Goal: Transaction & Acquisition: Purchase product/service

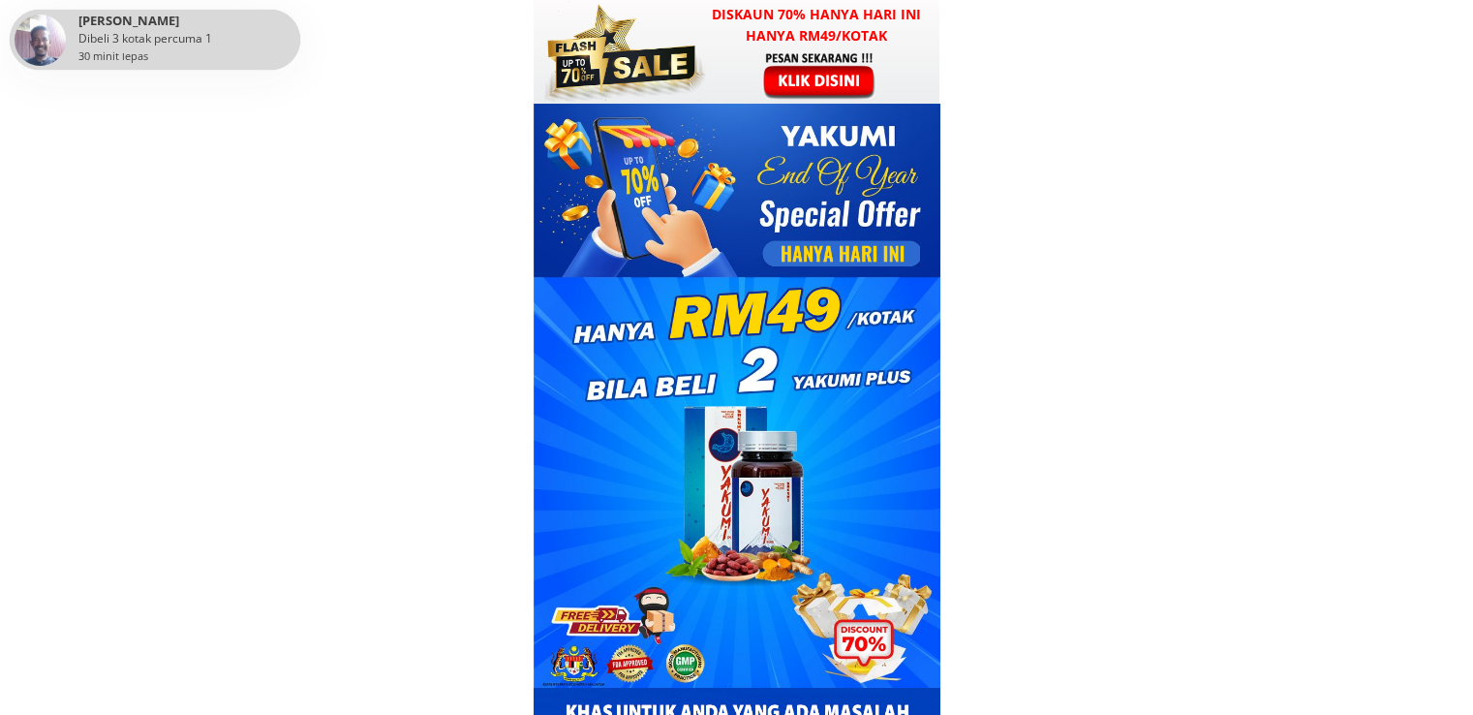
click at [659, 43] on div at bounding box center [622, 52] width 170 height 104
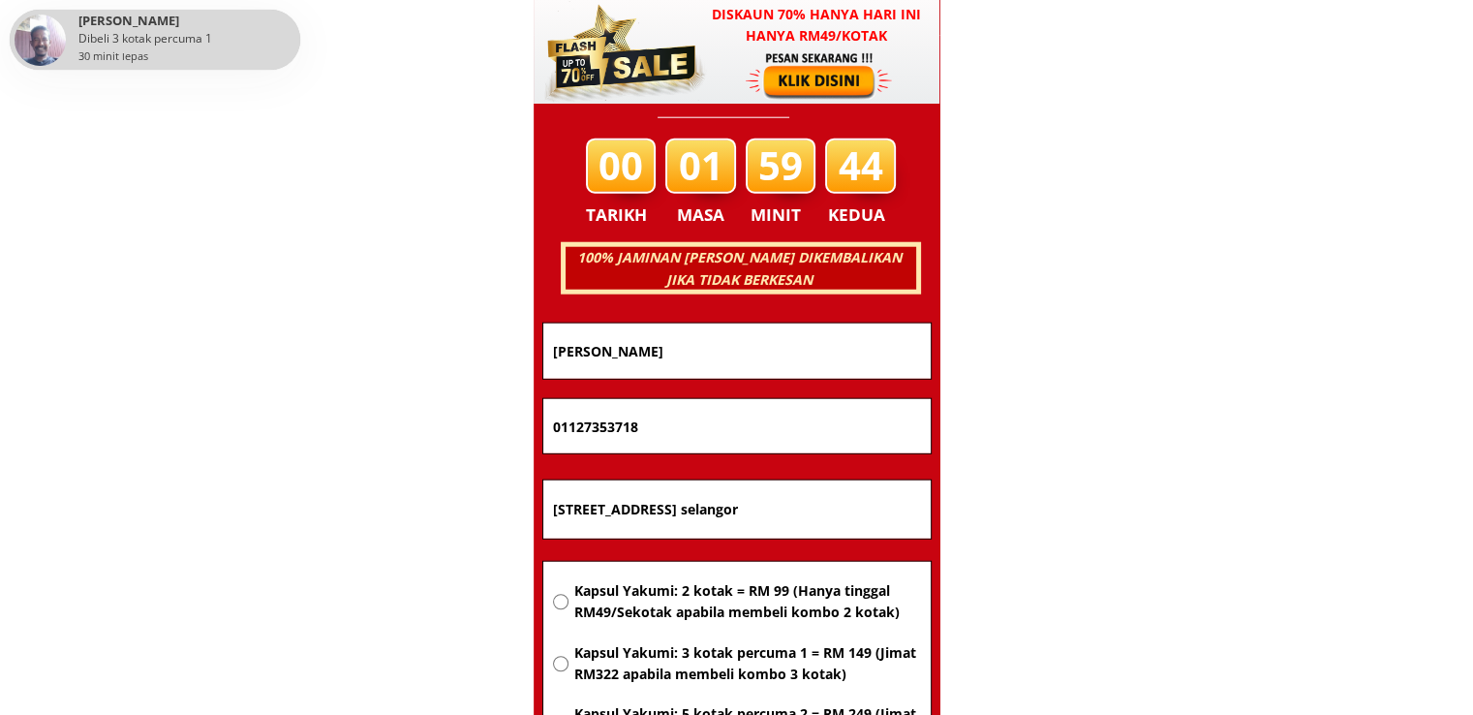
scroll to position [12411, 0]
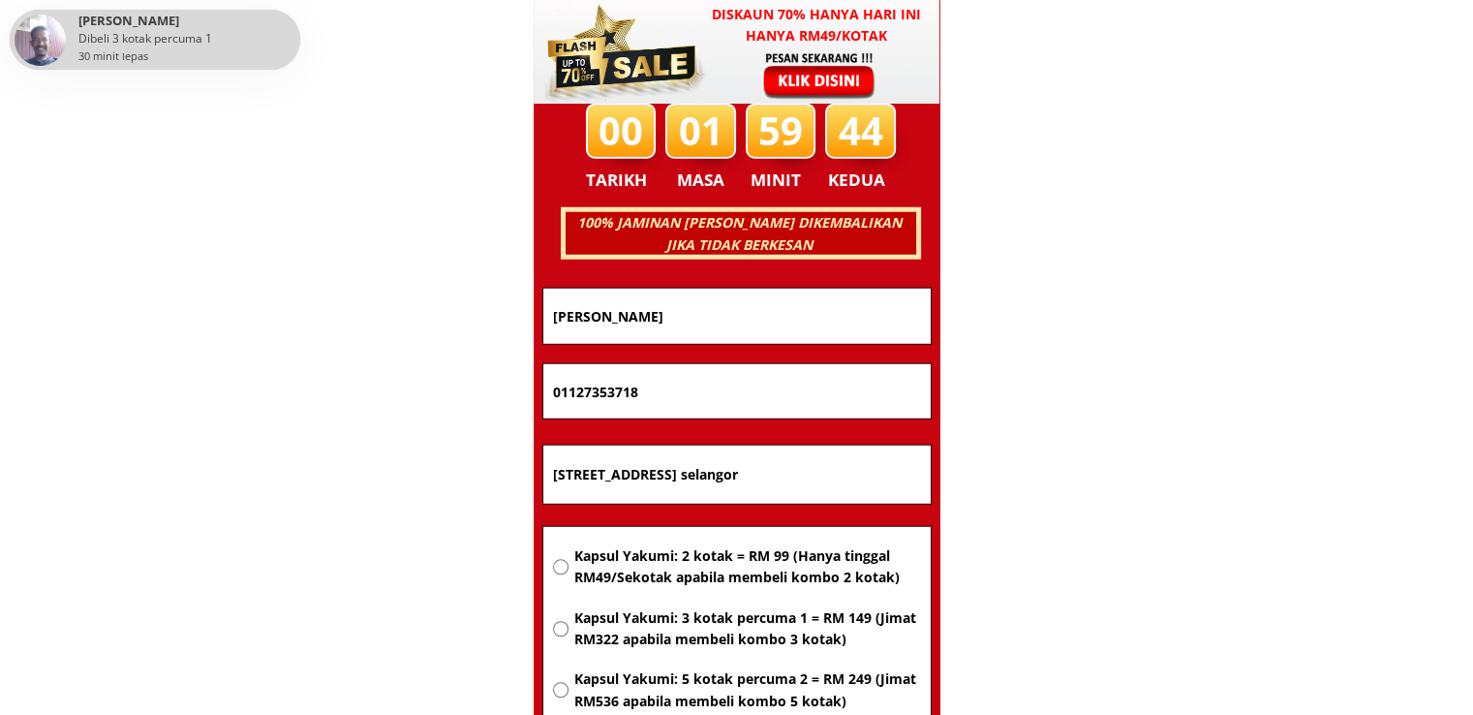
click at [712, 478] on input "No 13 jalan kesuma 1/15 Bandar tasik kesuma 43700 Beranang selangor" at bounding box center [737, 475] width 378 height 58
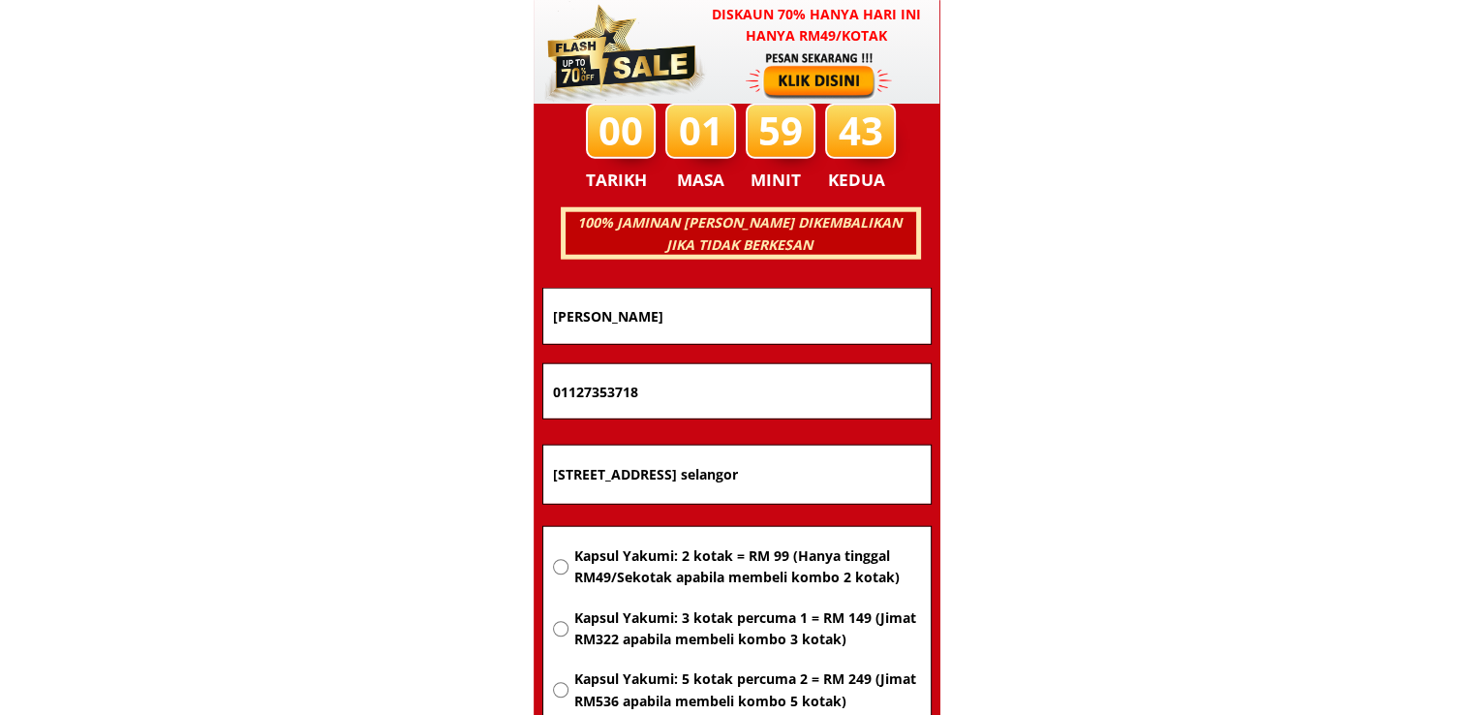
paste input "33jln2/14 tib taman indusri bolton batu caves 68100"
type input "33jln2/14 tib taman indusri bolton batu caves 68100 selangor"
click at [738, 547] on span "Kapsul Yakumi: 2 kotak = RM 99 (Hanya tinggal RM49/Sekotak apabila membeli komb…" at bounding box center [746, 567] width 347 height 44
radio input "true"
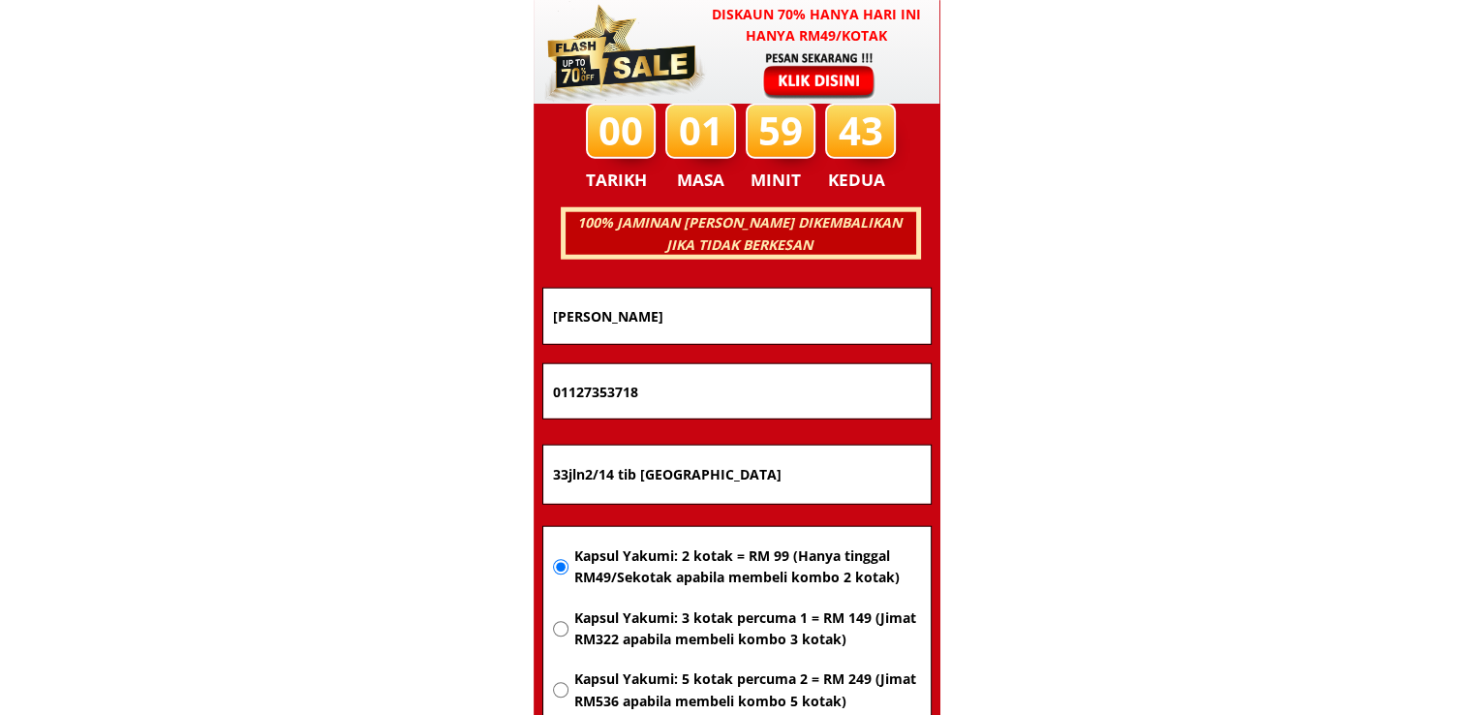
scroll to position [0, 0]
drag, startPoint x: 727, startPoint y: 389, endPoint x: 338, endPoint y: 384, distance: 389.4
paste input "34990054"
type input "0134990054"
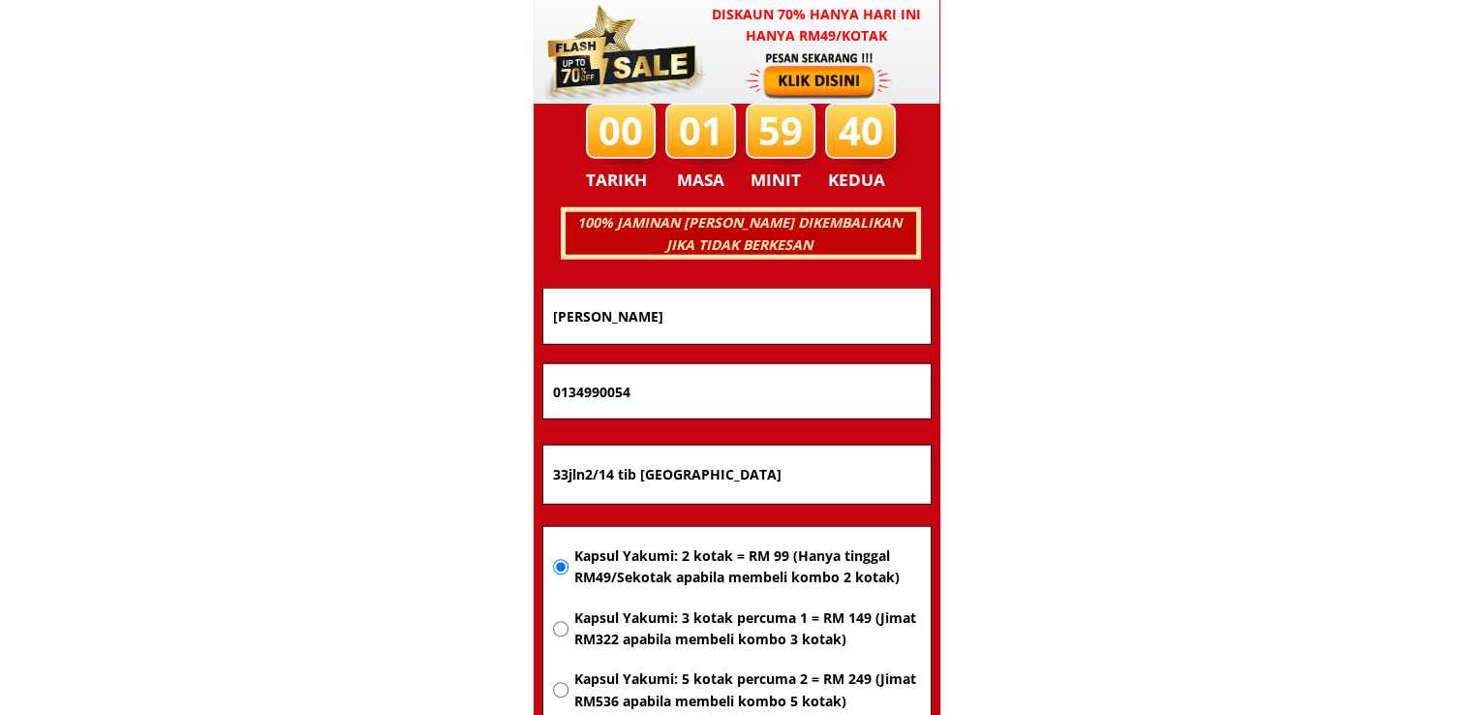
drag, startPoint x: 690, startPoint y: 293, endPoint x: 287, endPoint y: 312, distance: 403.4
paste input "Irfan bin"
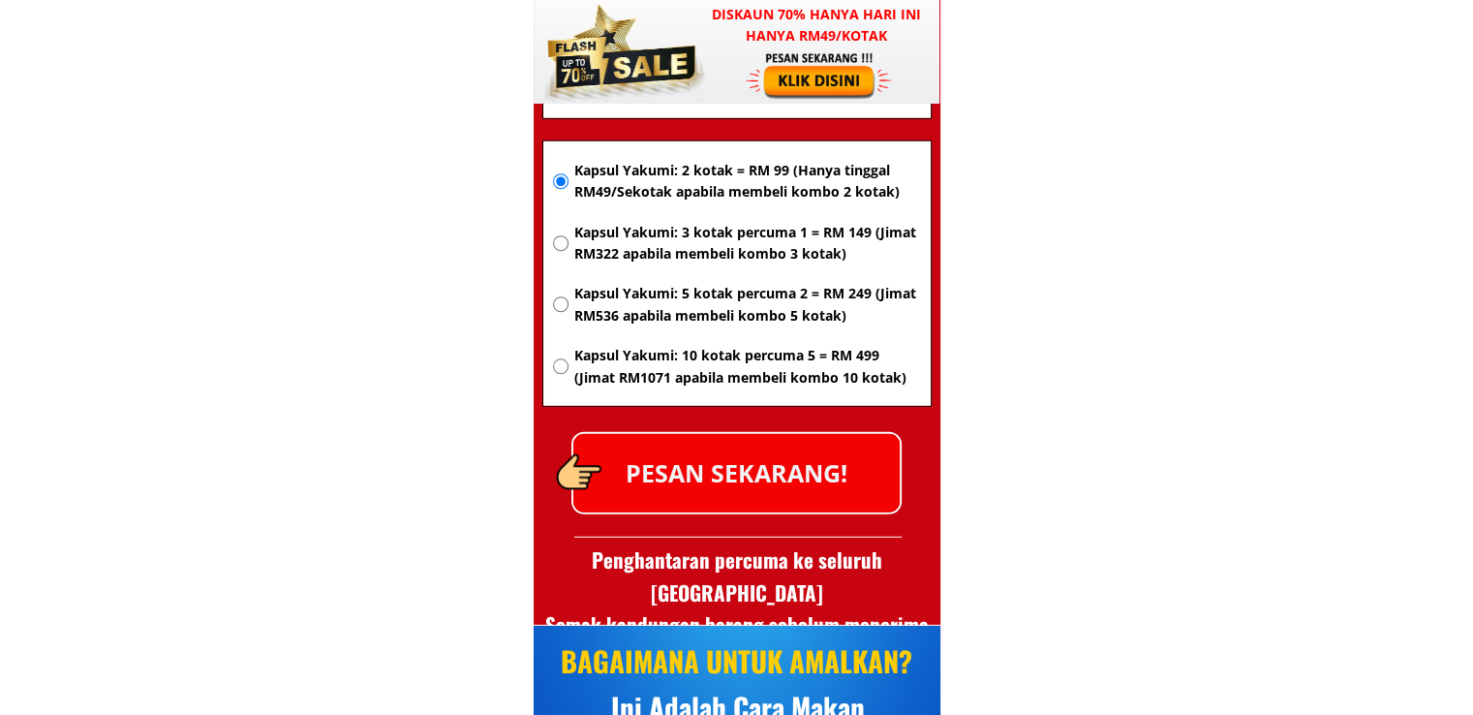
scroll to position [12798, 0]
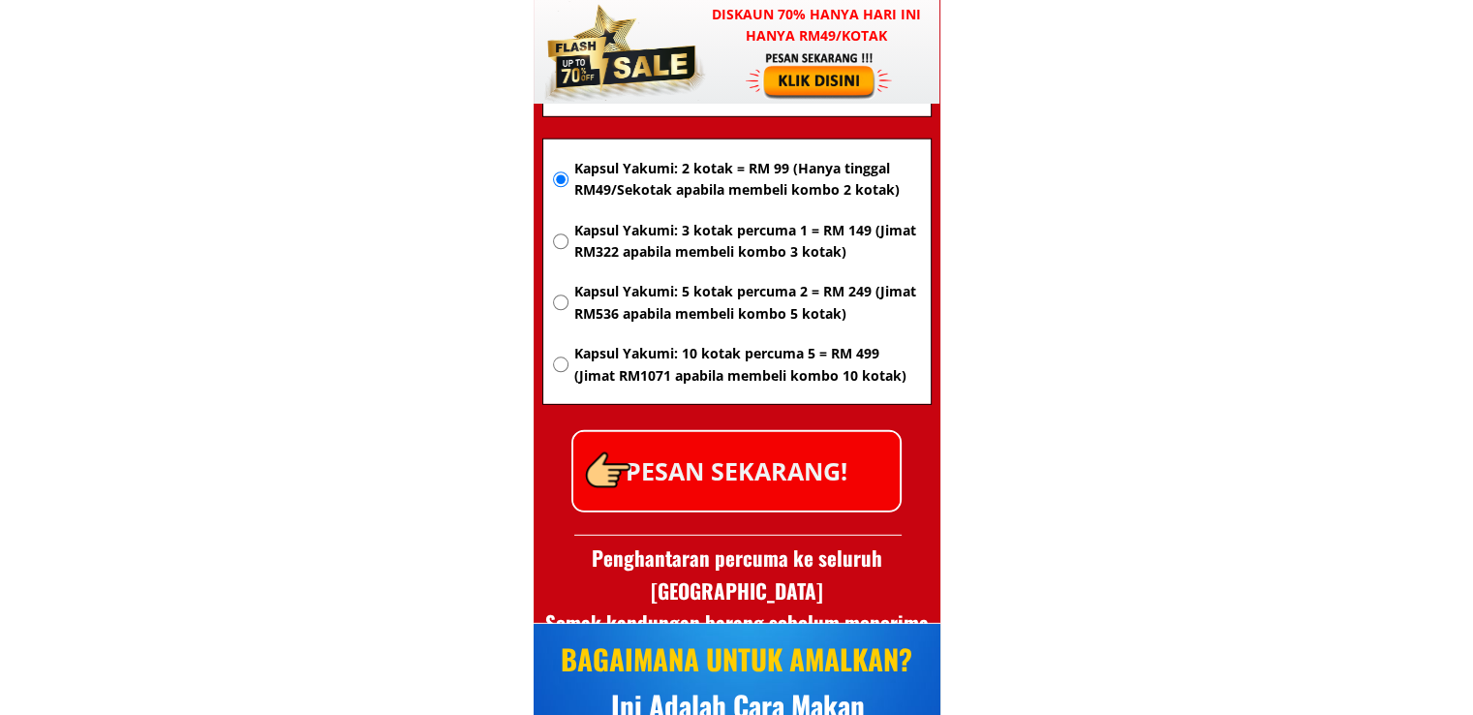
type input "Irfan bin"
click at [766, 479] on p "PESAN SEKARANG!" at bounding box center [736, 471] width 326 height 78
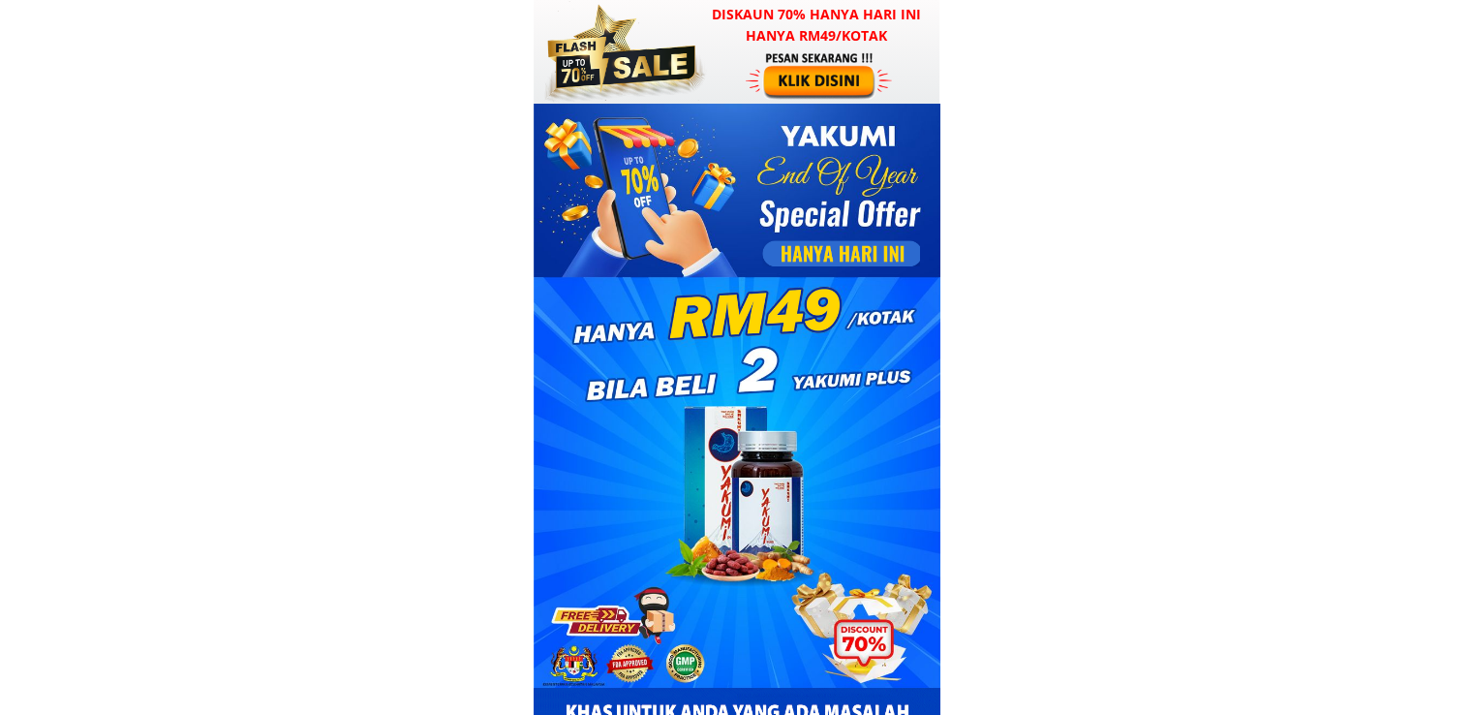
click at [779, 46] on h3 "Diskaun 70% hanya hari ini hanya RM49/kotak" at bounding box center [817, 26] width 247 height 44
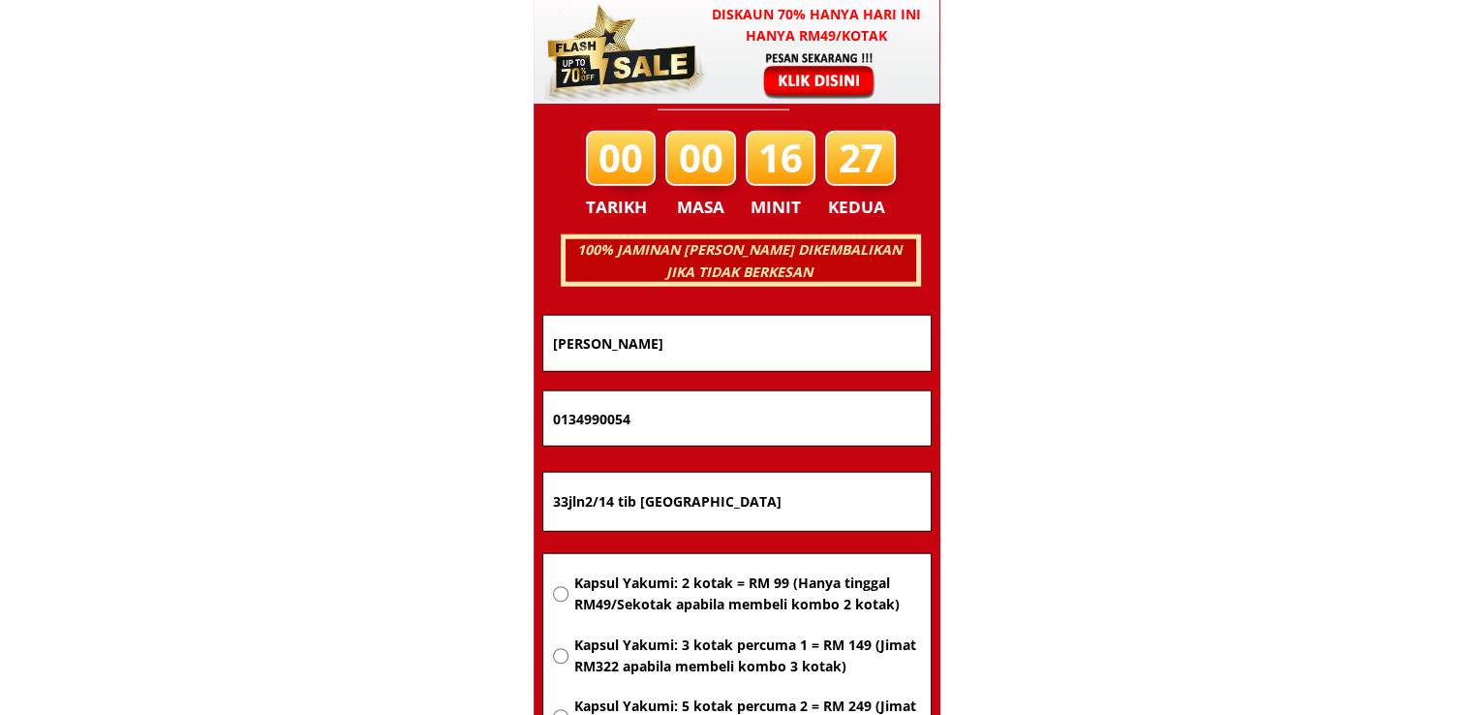
scroll to position [12411, 0]
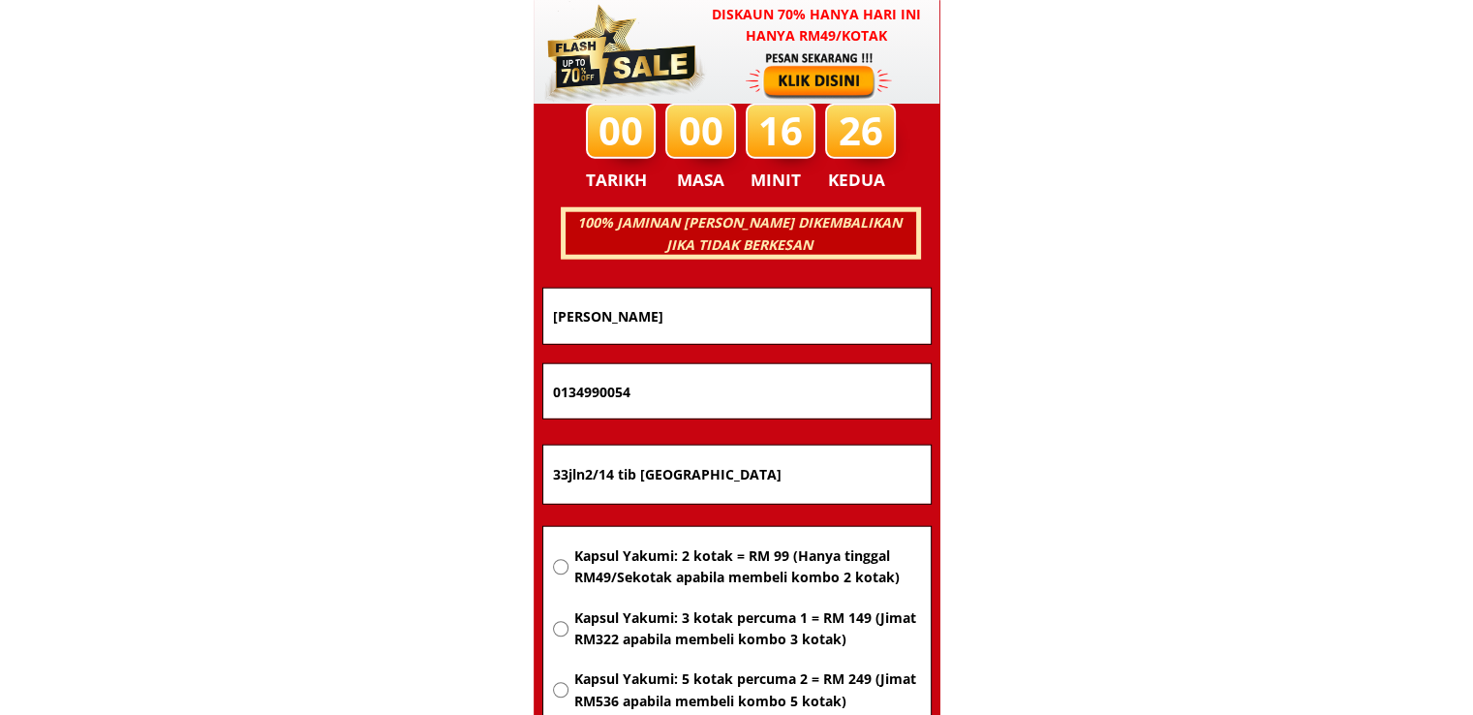
click at [740, 478] on input "33jln2/14 tib taman indusri bolton batu caves 68100 selangor" at bounding box center [737, 475] width 378 height 58
paste input "Plaza sunga"
type input "Plaza sunga"
click at [688, 590] on div "Kapsul Yakumi: 2 kotak = RM 99 (Hanya tinggal RM49/Sekotak apabila membeli komb…" at bounding box center [737, 668] width 368 height 247
click at [690, 573] on span "Kapsul Yakumi: 2 kotak = RM 99 (Hanya tinggal RM49/Sekotak apabila membeli komb…" at bounding box center [746, 567] width 347 height 44
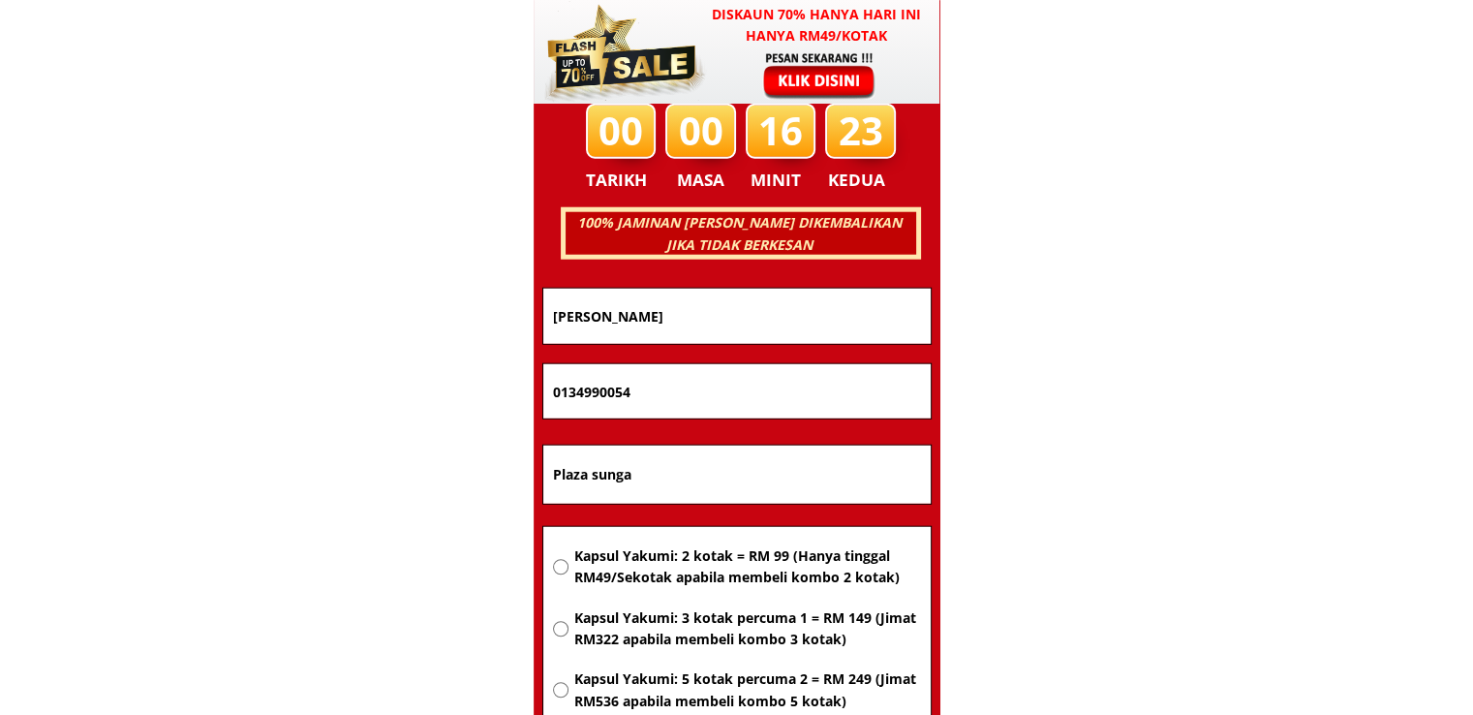
radio input "true"
drag, startPoint x: 715, startPoint y: 400, endPoint x: 416, endPoint y: 404, distance: 299.3
paste input "73917381"
type input "0173917381"
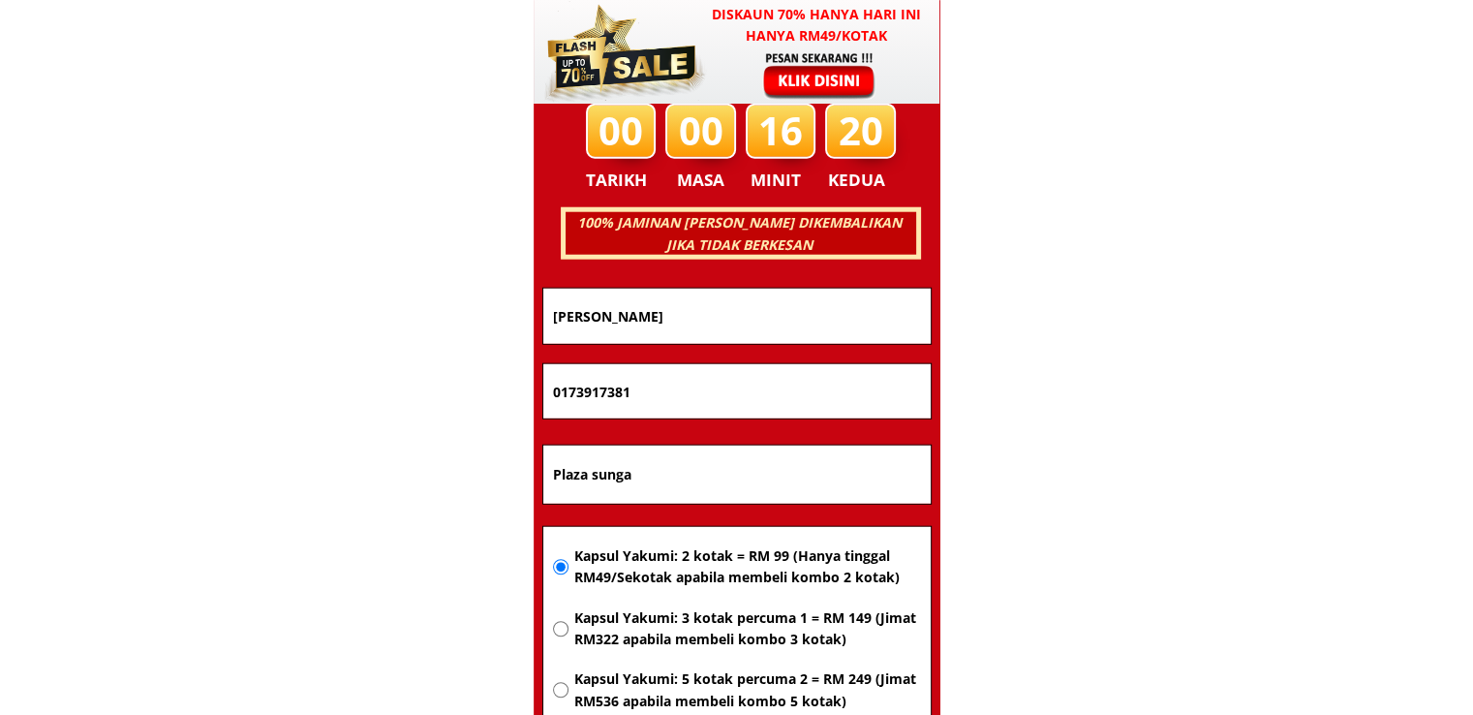
drag, startPoint x: 577, startPoint y: 307, endPoint x: 387, endPoint y: 307, distance: 189.9
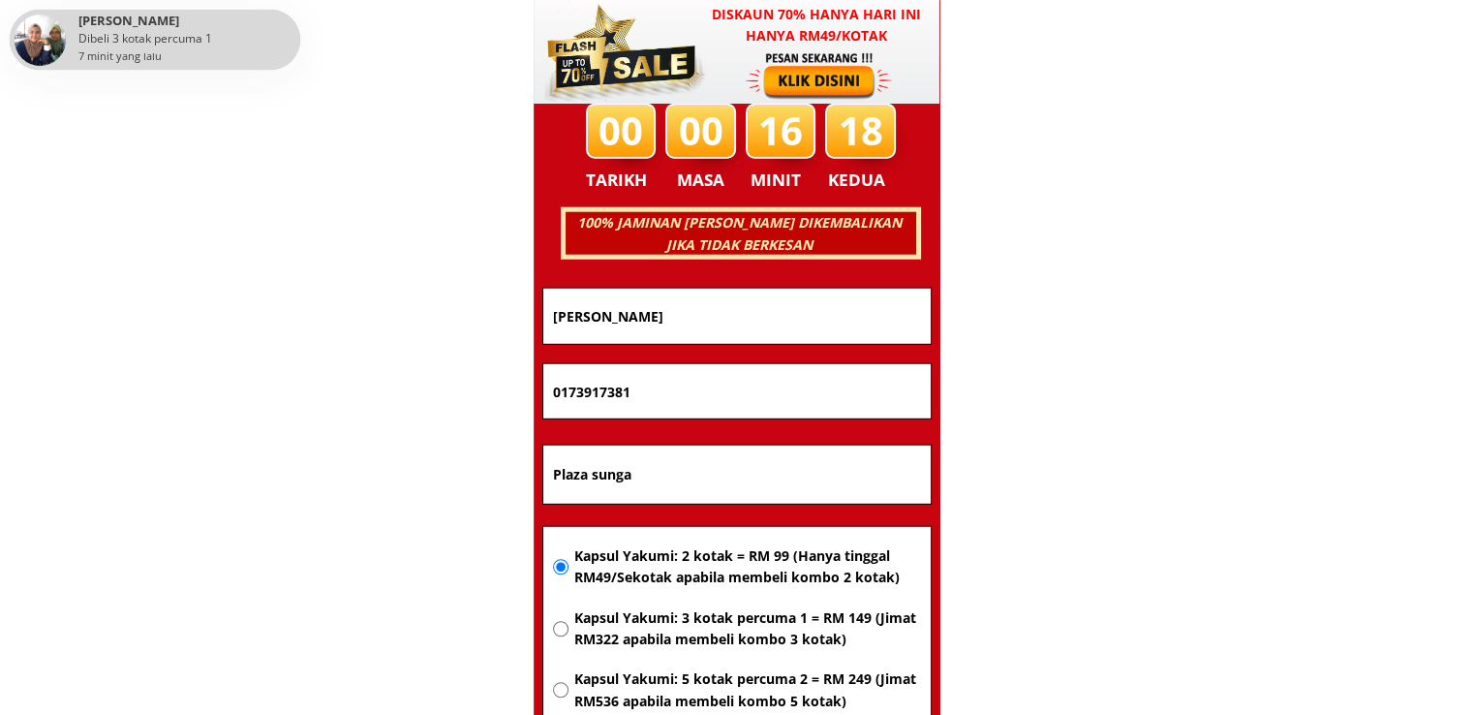
paste input "Norlinah"
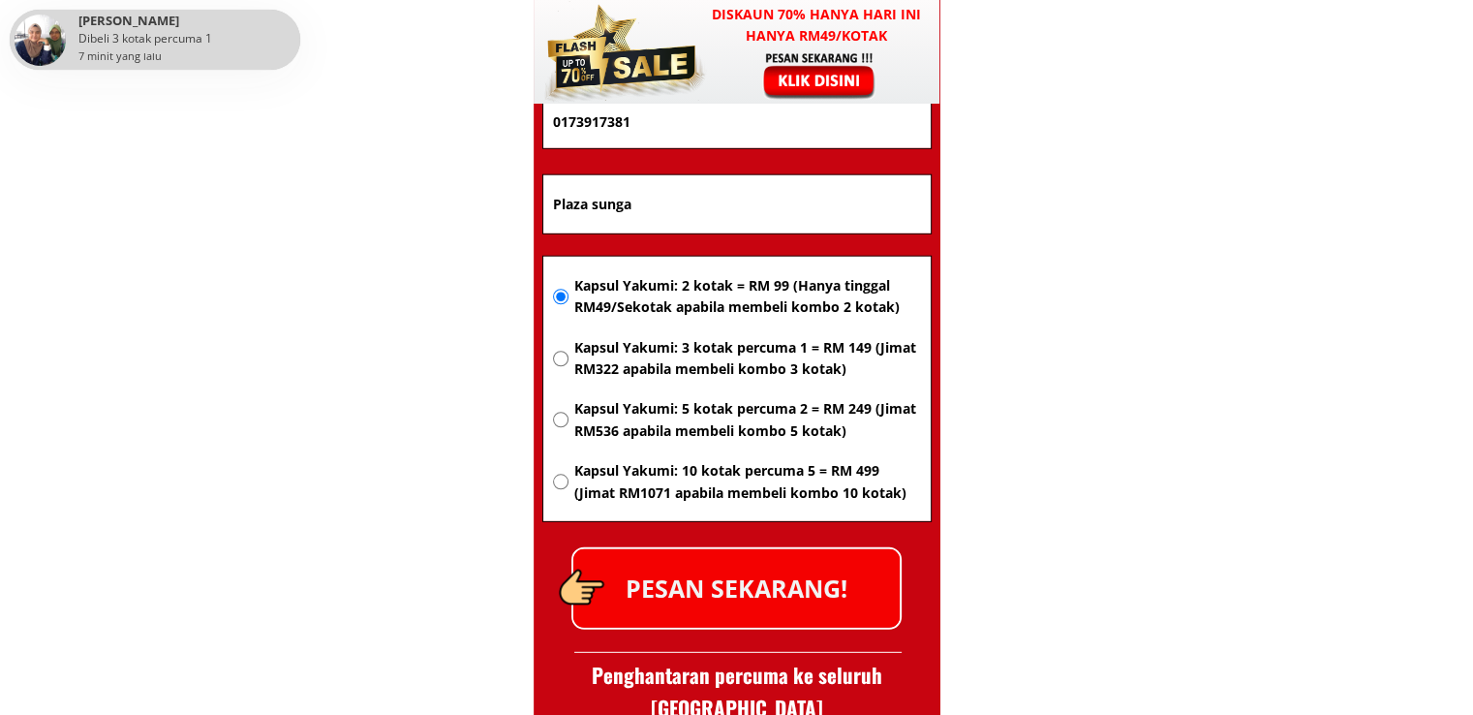
scroll to position [12702, 0]
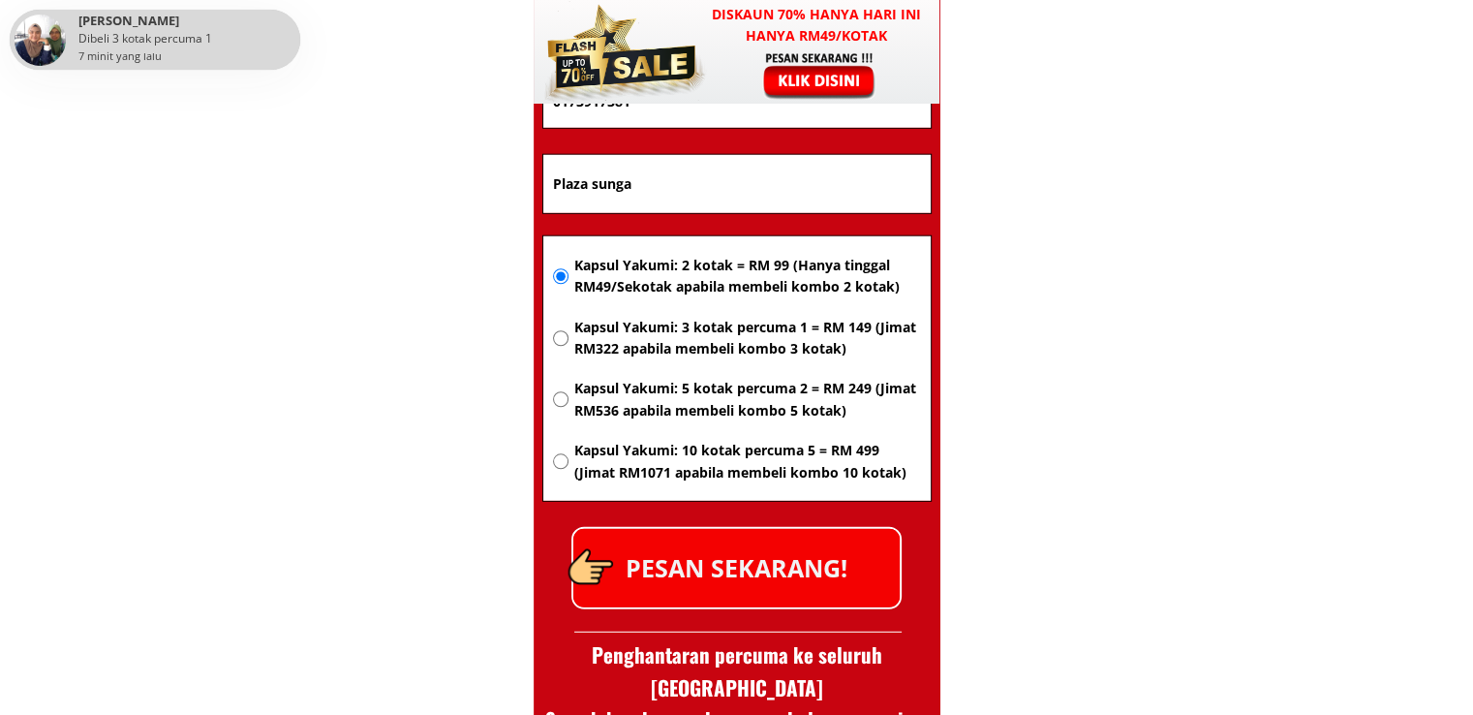
type input "Norlinah"
click at [772, 550] on p "PESAN SEKARANG!" at bounding box center [736, 568] width 326 height 78
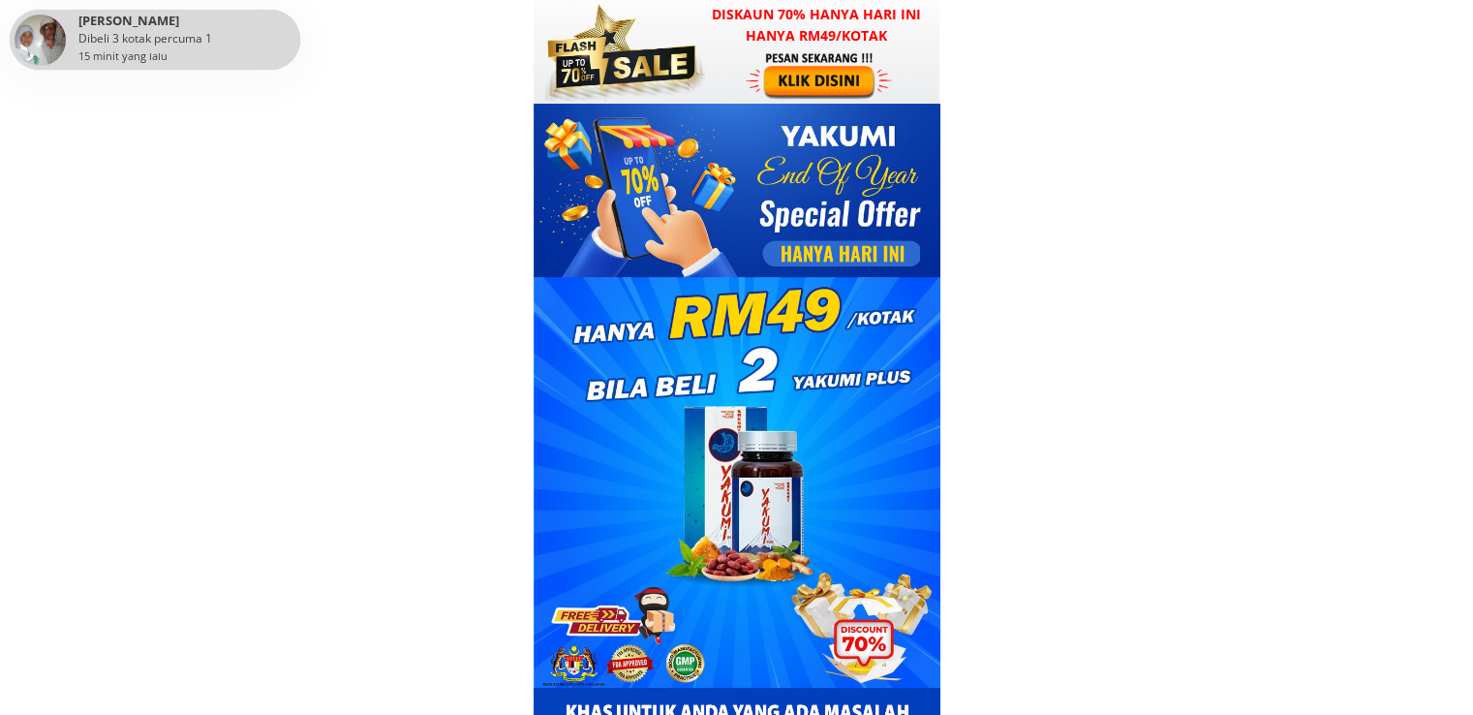
click at [837, 71] on div at bounding box center [821, 74] width 150 height 49
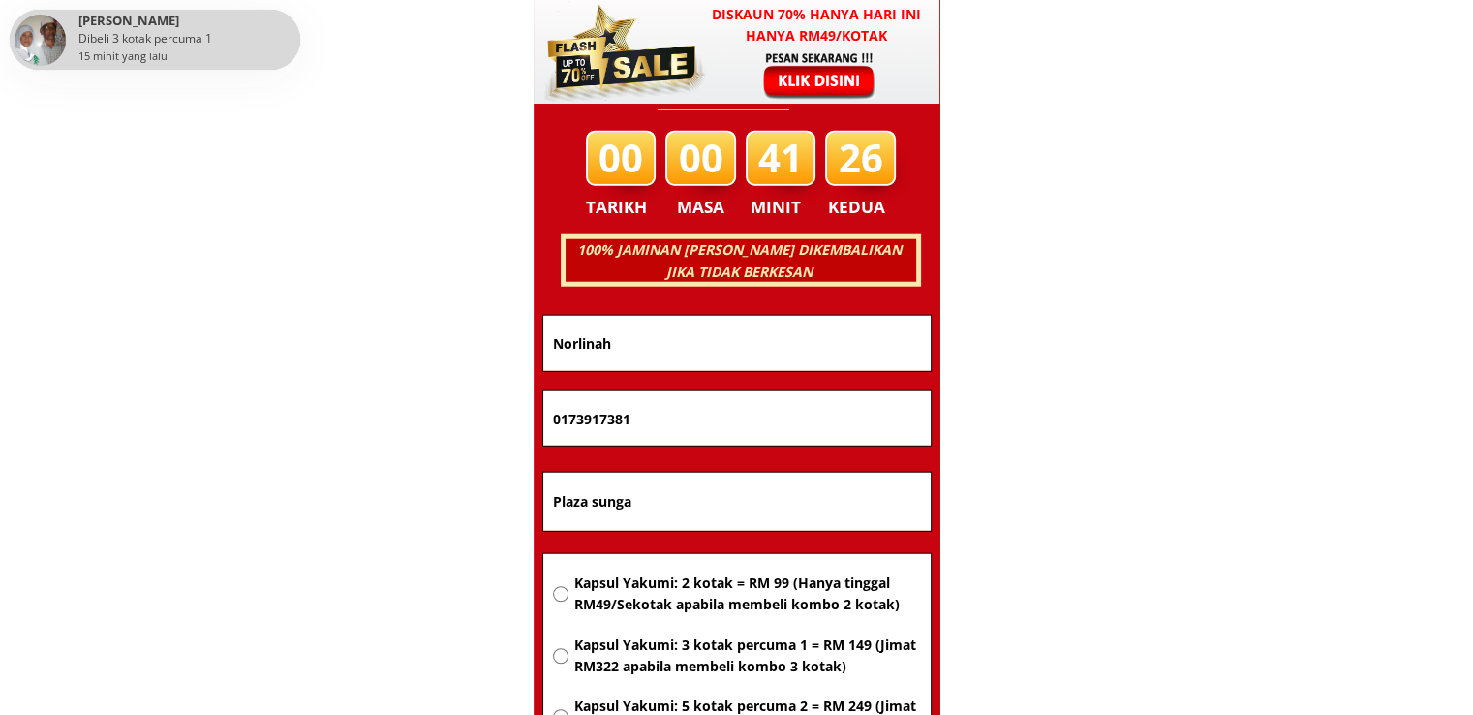
scroll to position [12411, 0]
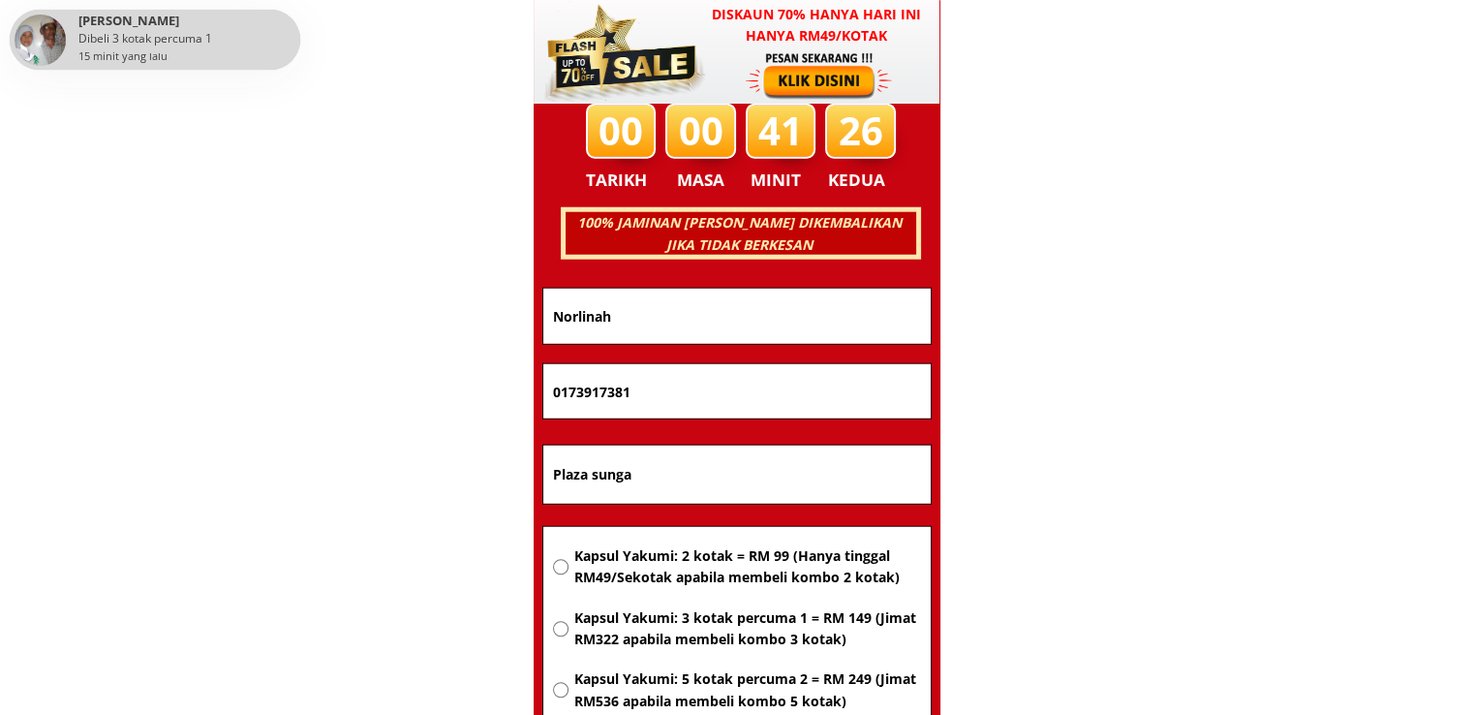
drag, startPoint x: 734, startPoint y: 470, endPoint x: 300, endPoint y: 470, distance: 433.9
paste input "Kuching"
type input "Kuching"
click at [742, 565] on span "Kapsul Yakumi: 2 kotak = RM 99 (Hanya tinggal RM49/Sekotak apabila membeli komb…" at bounding box center [746, 567] width 347 height 44
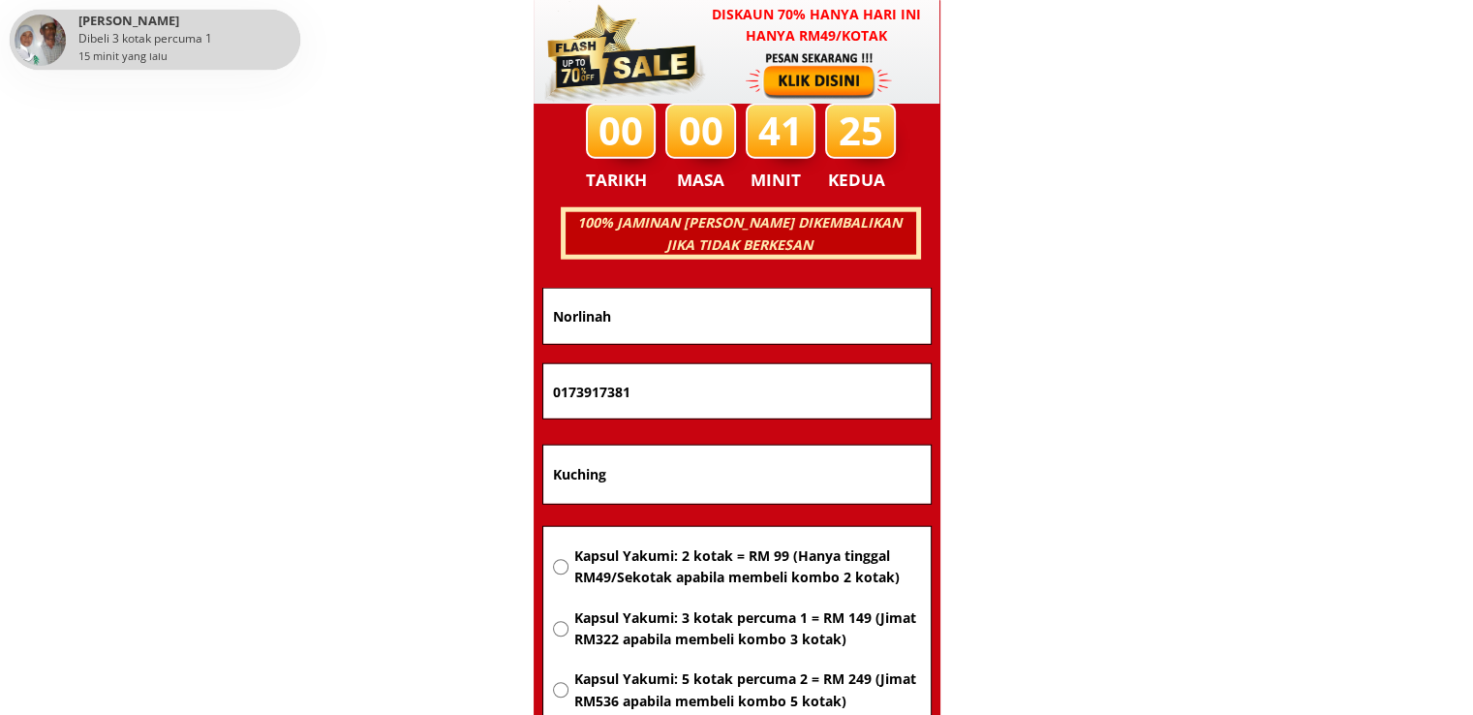
radio input "true"
drag, startPoint x: 652, startPoint y: 397, endPoint x: 293, endPoint y: 400, distance: 359.4
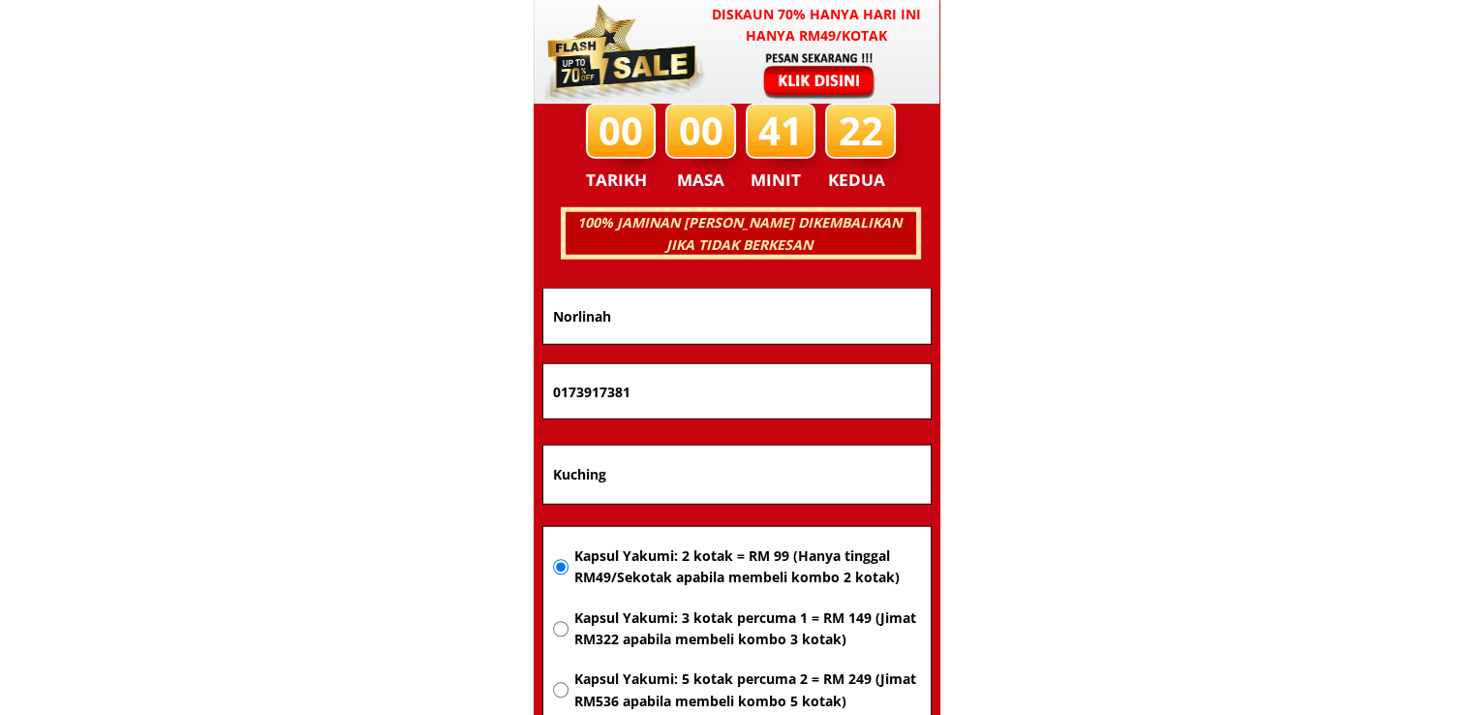
paste input "17249294"
type input "01172492941"
drag, startPoint x: 632, startPoint y: 317, endPoint x: 383, endPoint y: 333, distance: 249.5
paste input "01172492941"
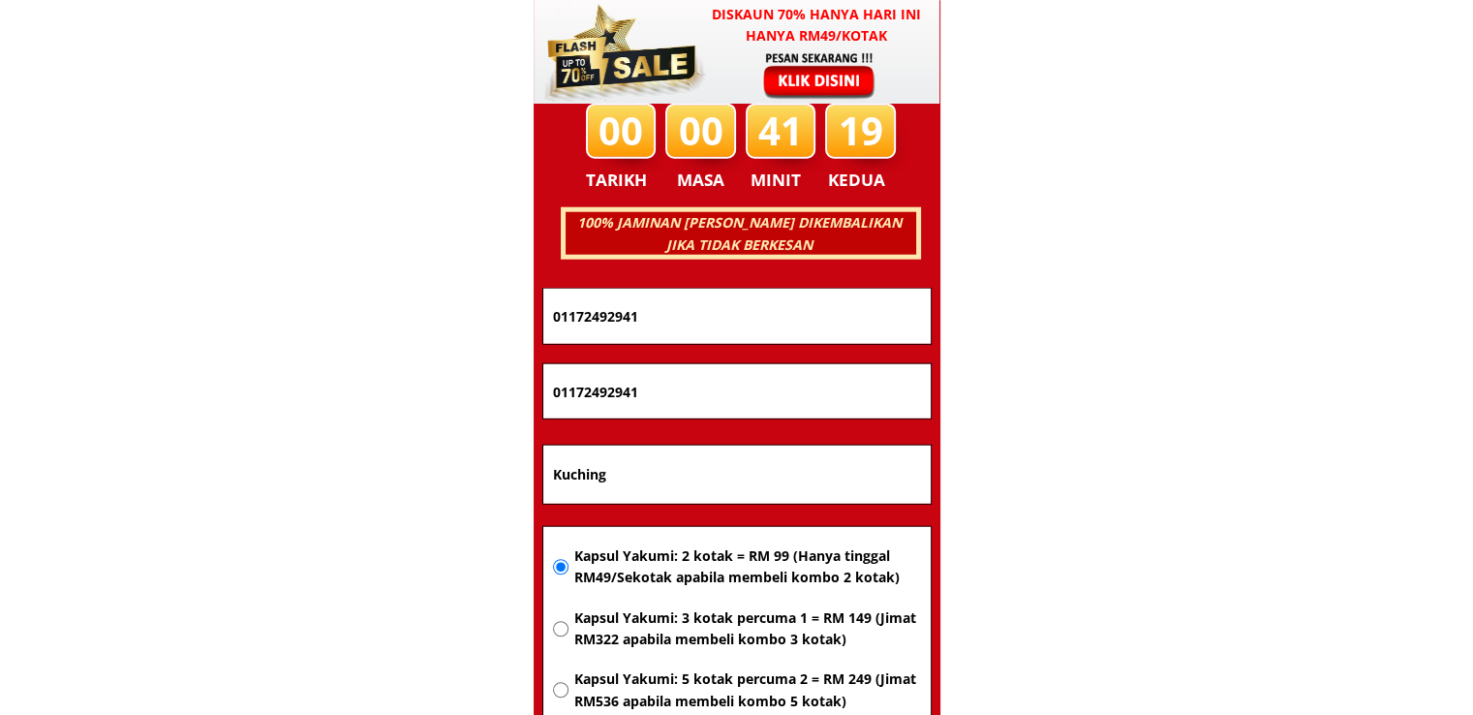
drag, startPoint x: 694, startPoint y: 324, endPoint x: 319, endPoint y: 333, distance: 375.0
paste input "Dasep Xinglong"
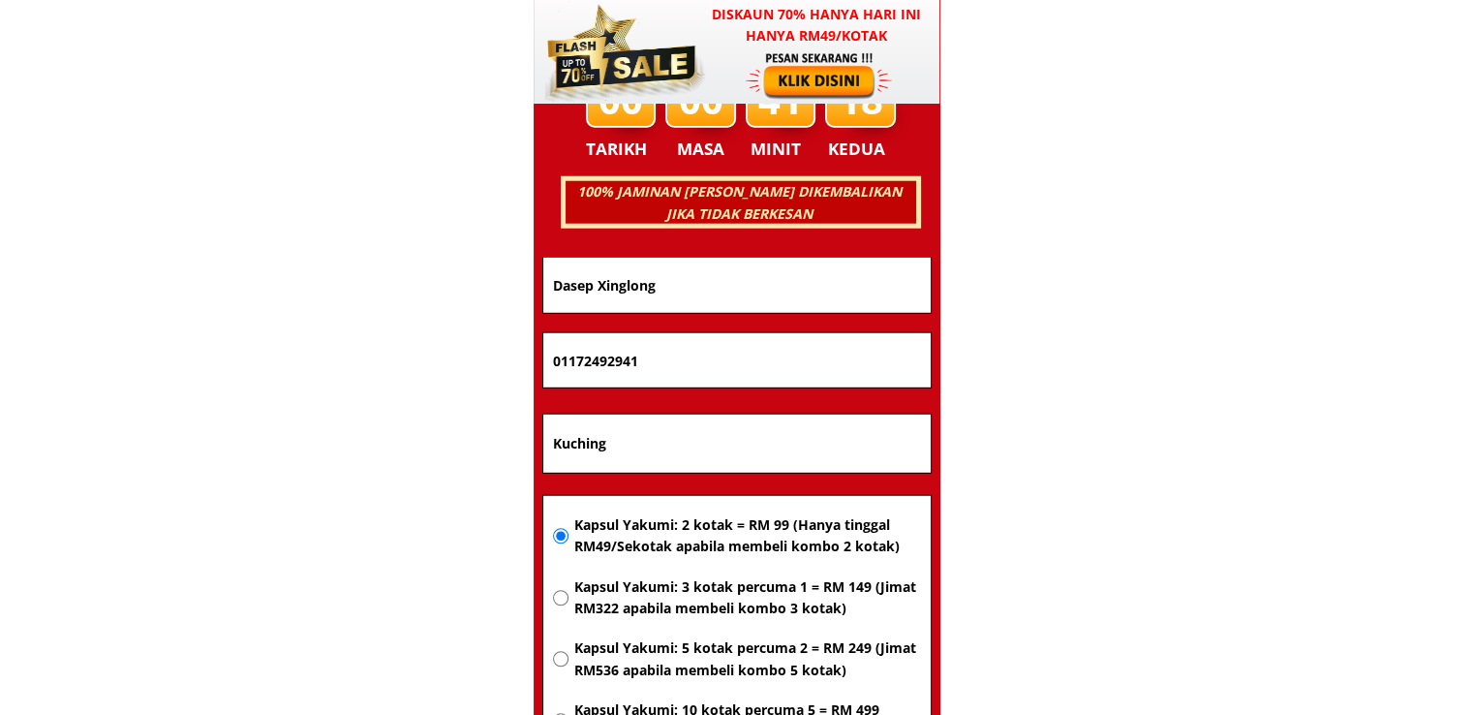
scroll to position [12798, 0]
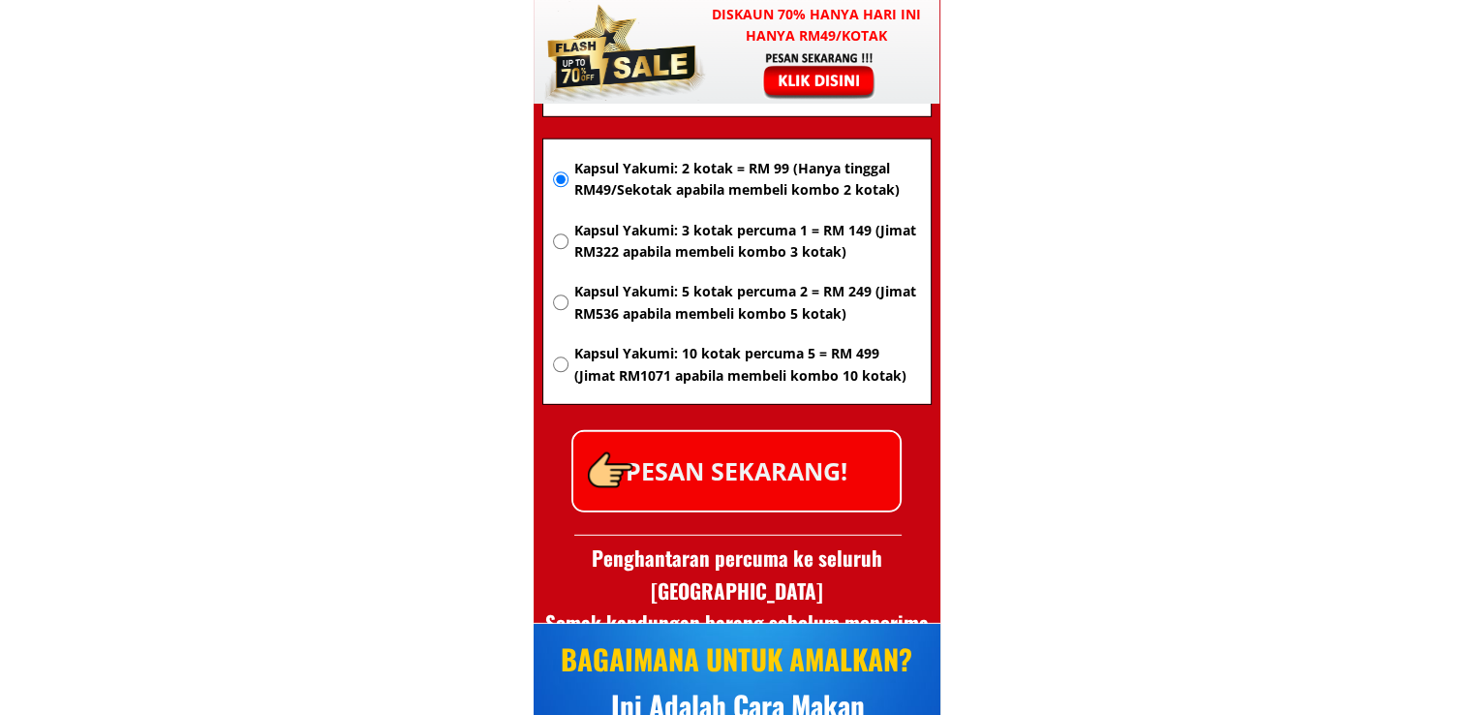
type input "Dasep Xinglong"
click at [783, 486] on p "PESAN SEKARANG!" at bounding box center [736, 471] width 326 height 78
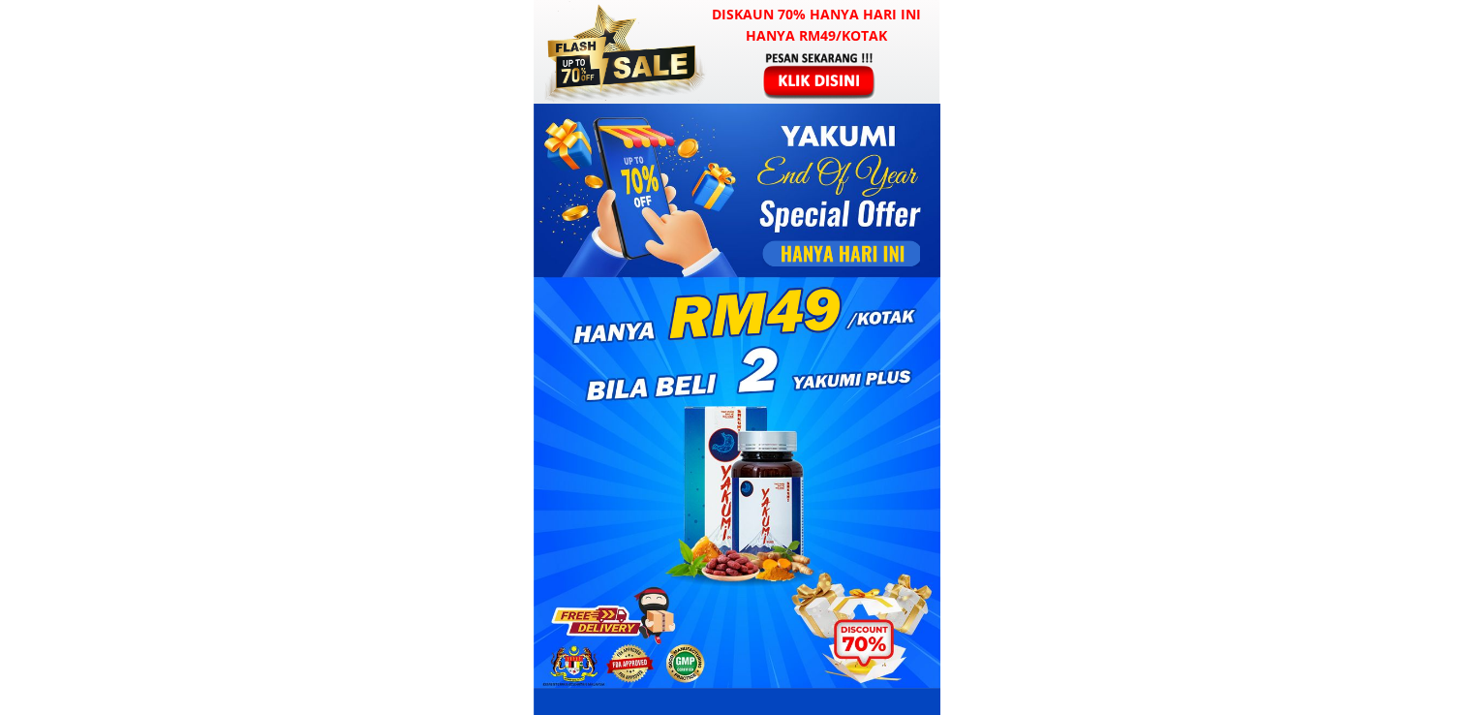
click at [810, 87] on div at bounding box center [821, 74] width 150 height 49
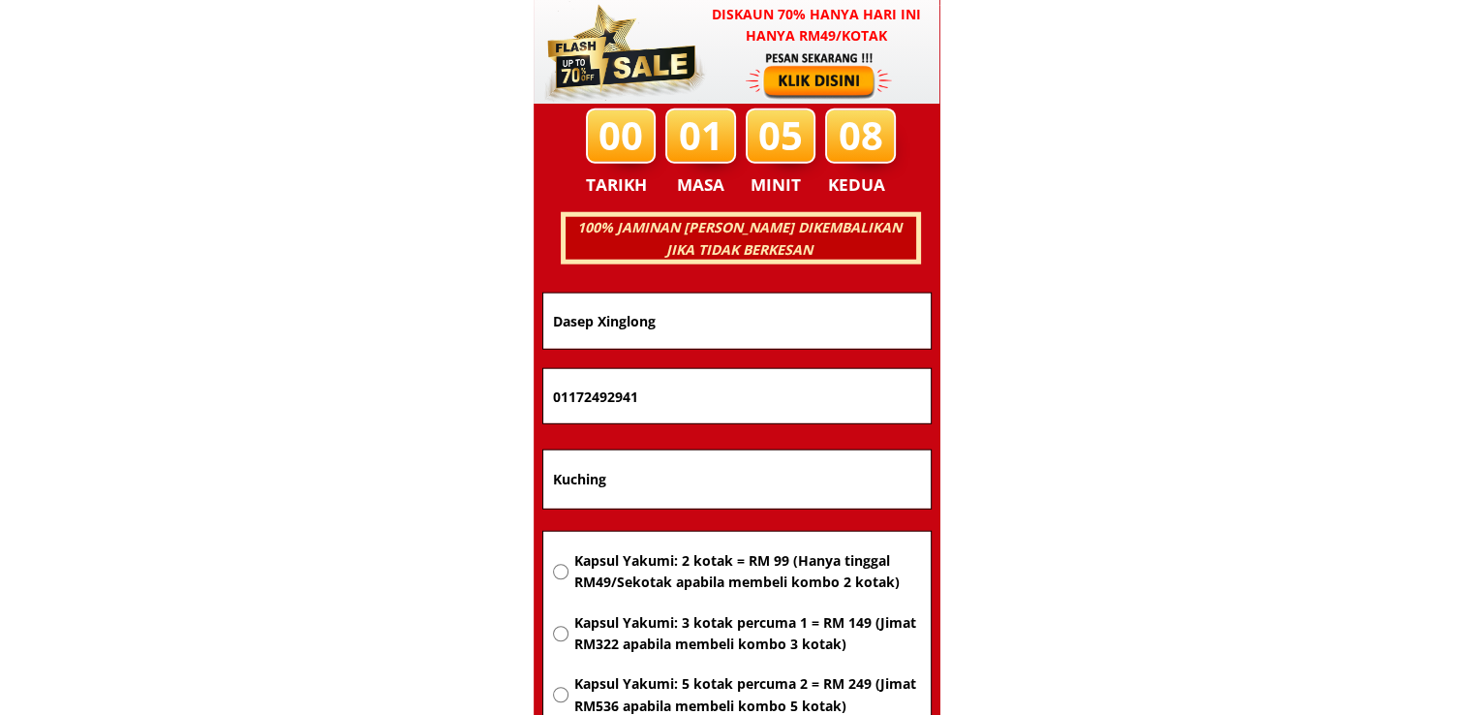
scroll to position [12411, 0]
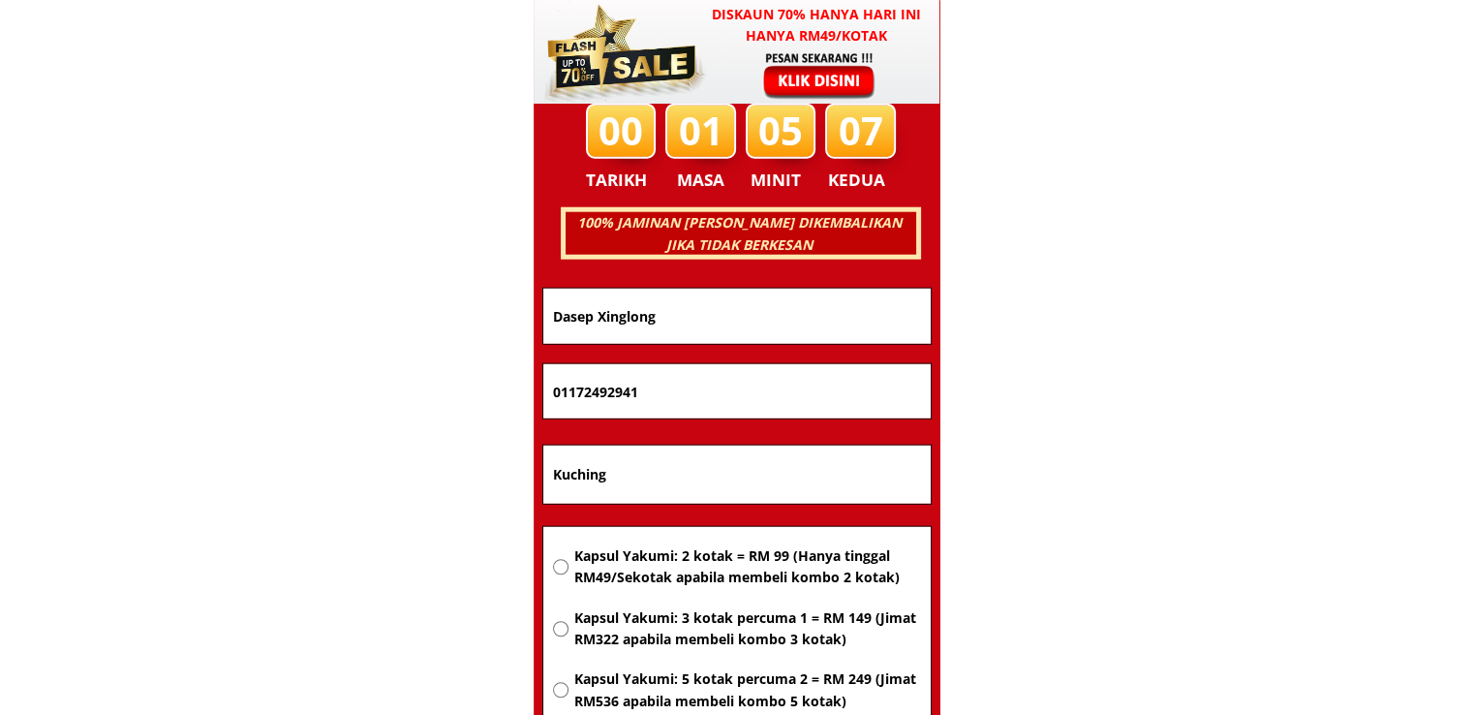
drag, startPoint x: 690, startPoint y: 474, endPoint x: 373, endPoint y: 473, distance: 316.7
type input "No 43 jln kebun nenas 2m"
drag, startPoint x: 659, startPoint y: 323, endPoint x: 407, endPoint y: 310, distance: 252.2
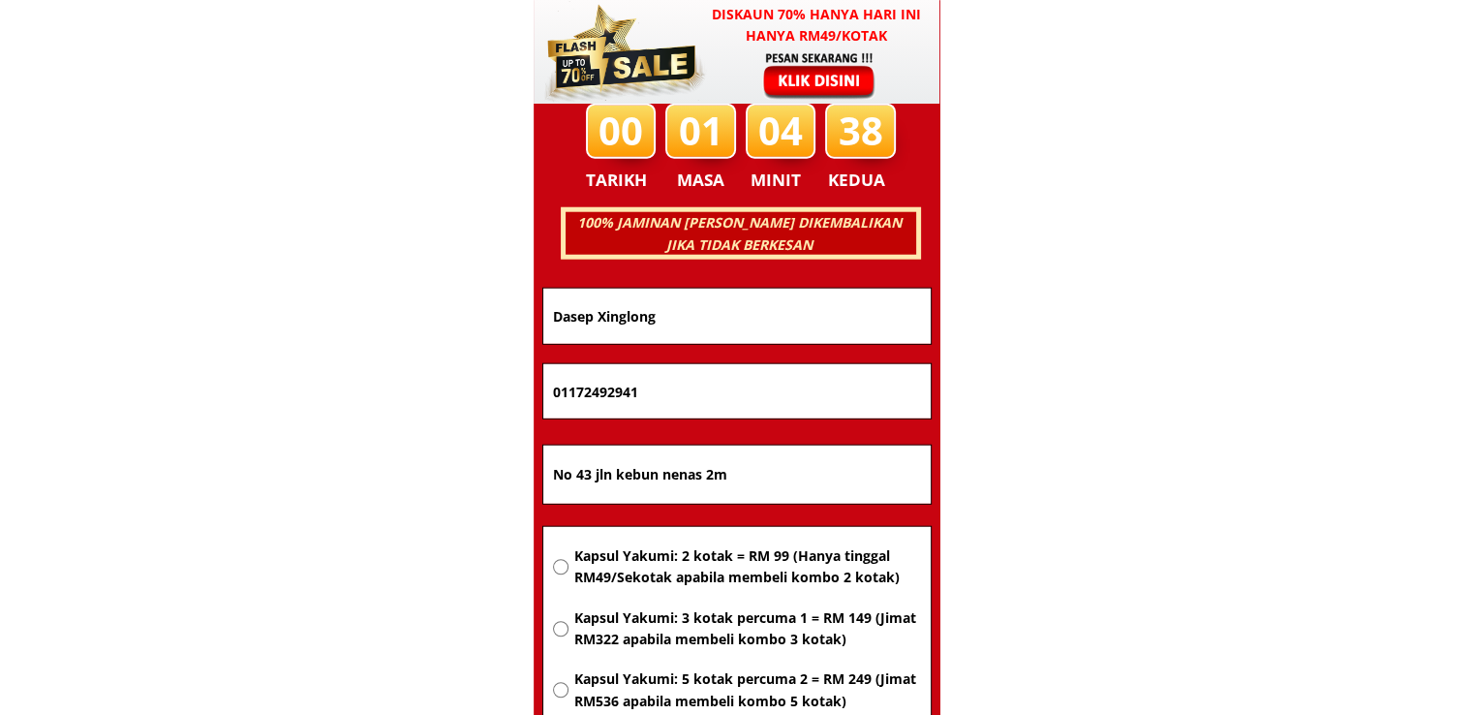
paste input "MD ZAIDI BIN SIHOT"
type input "MD ZAIDI BIN SIHOT"
drag, startPoint x: 679, startPoint y: 377, endPoint x: 354, endPoint y: 372, distance: 325.5
paste input "23378264"
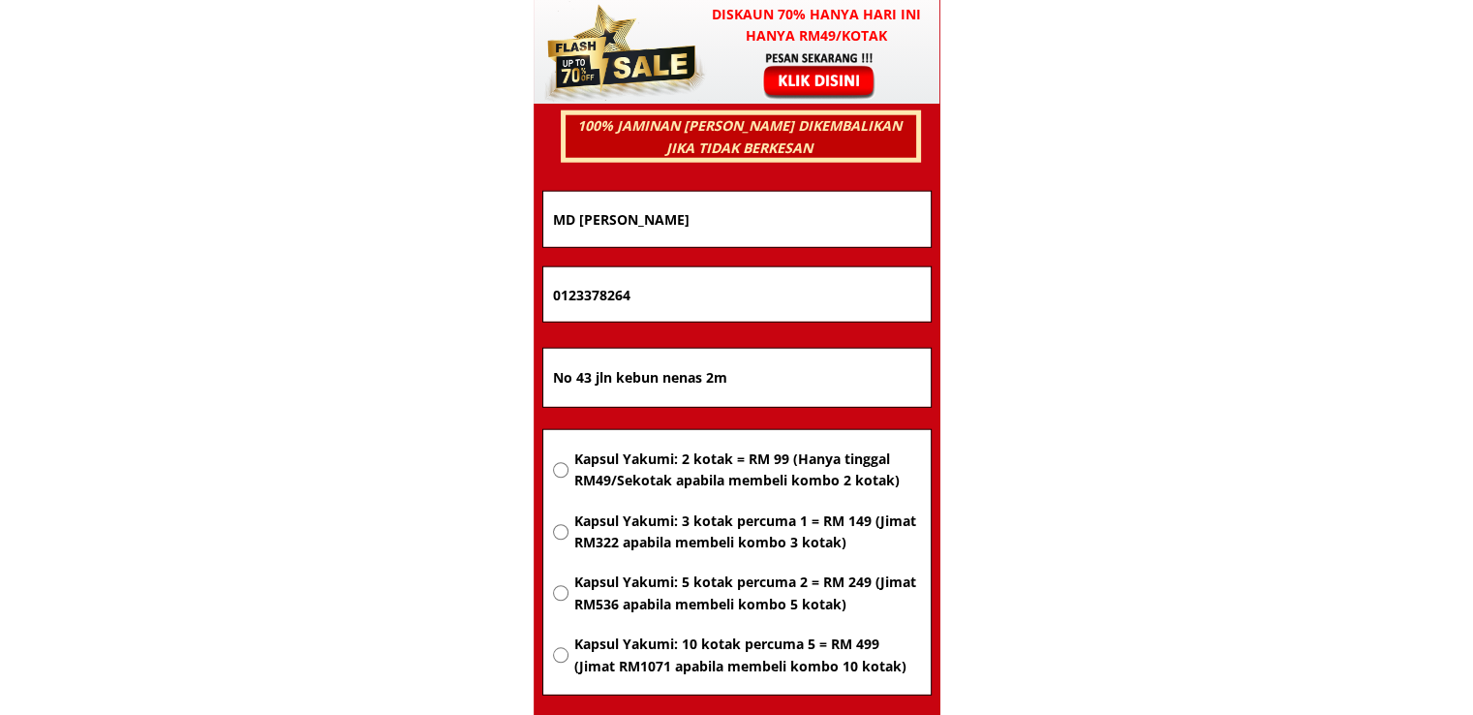
type input "0123378264"
click at [716, 484] on span "Kapsul Yakumi: 2 kotak = RM 99 (Hanya tinggal RM49/Sekotak apabila membeli komb…" at bounding box center [746, 470] width 347 height 44
radio input "true"
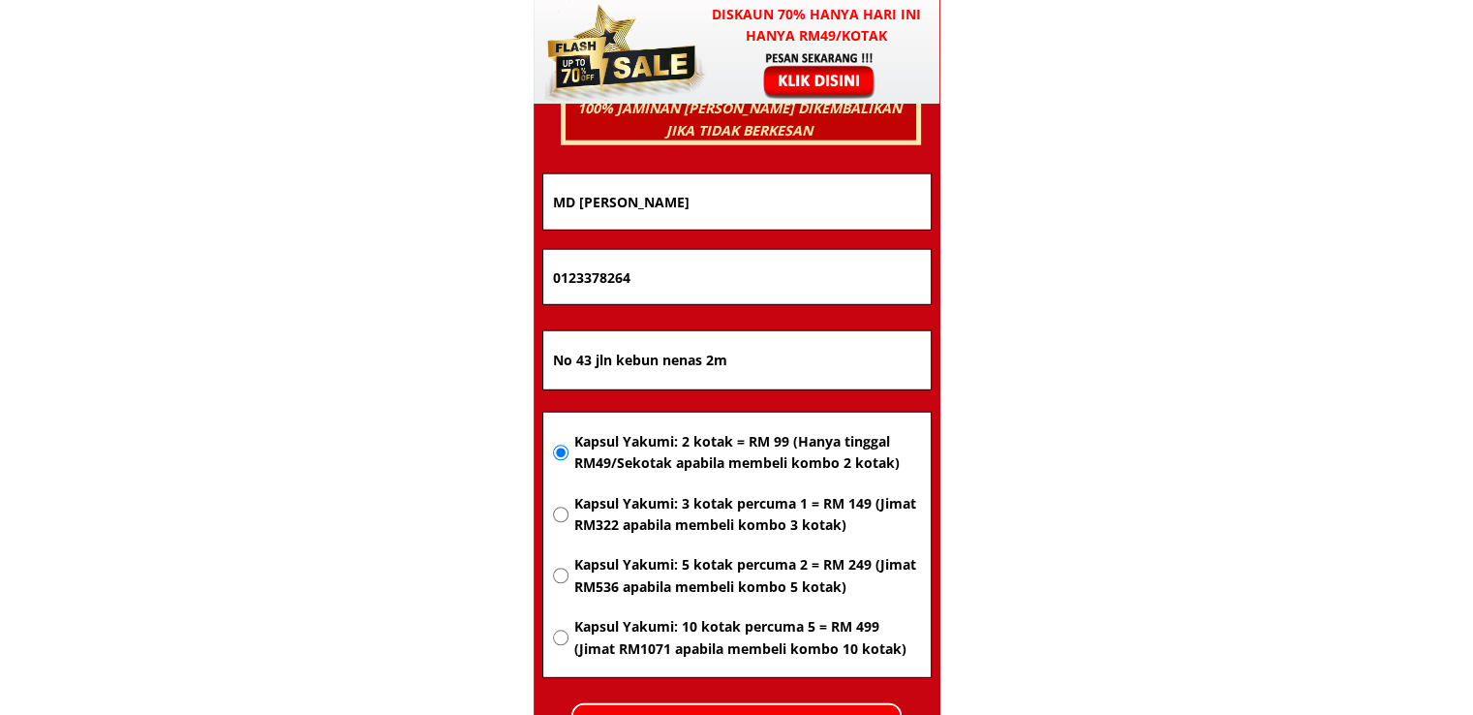
scroll to position [12992, 0]
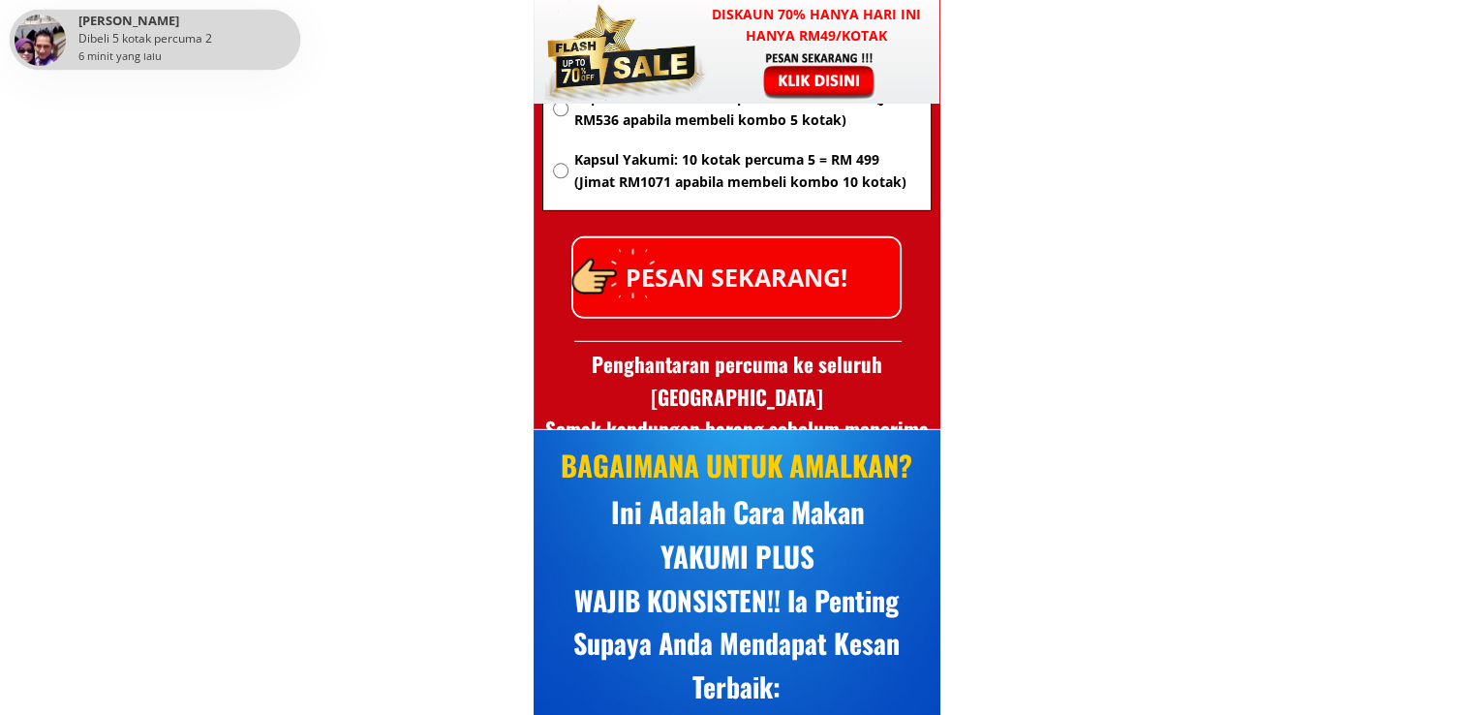
click at [794, 280] on p "PESAN SEKARANG!" at bounding box center [736, 277] width 326 height 78
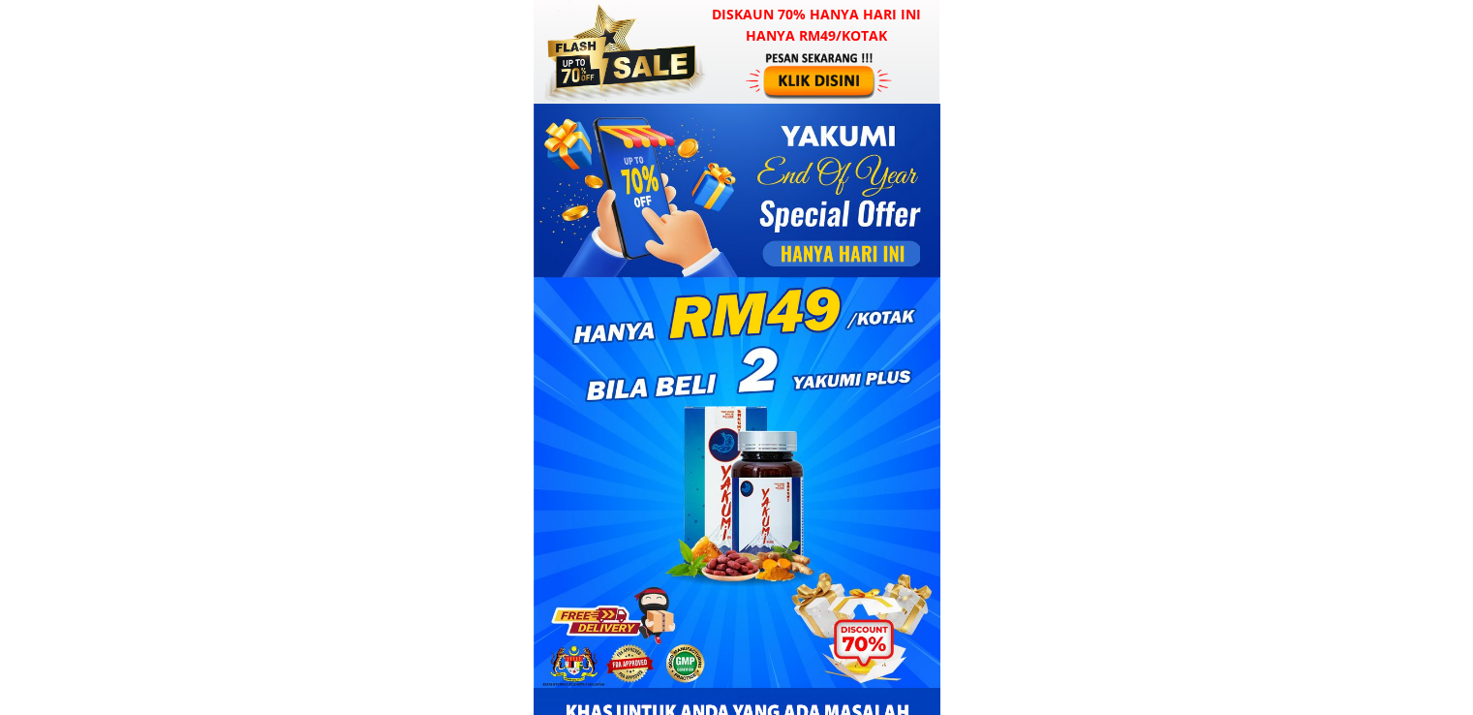
click at [722, 104] on div at bounding box center [737, 313] width 407 height 419
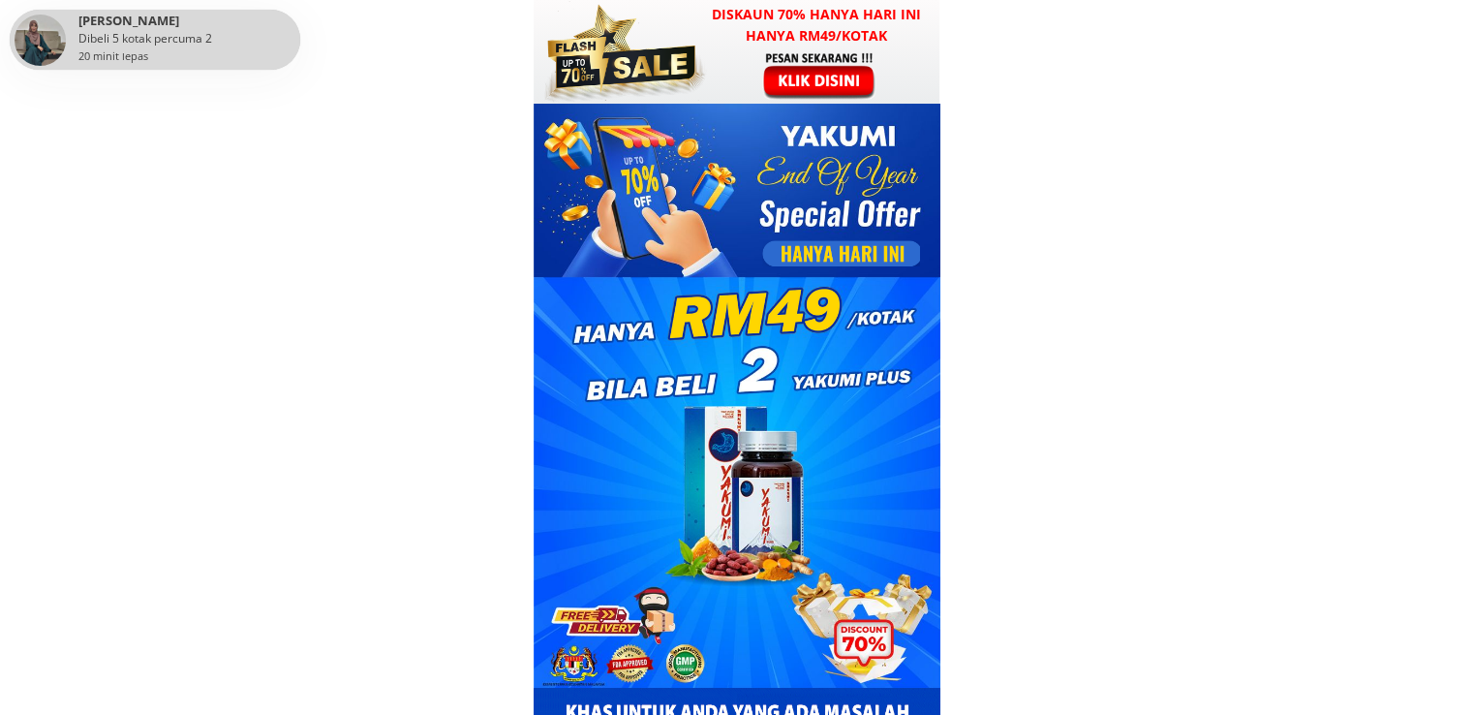
click at [725, 65] on div at bounding box center [737, 52] width 406 height 104
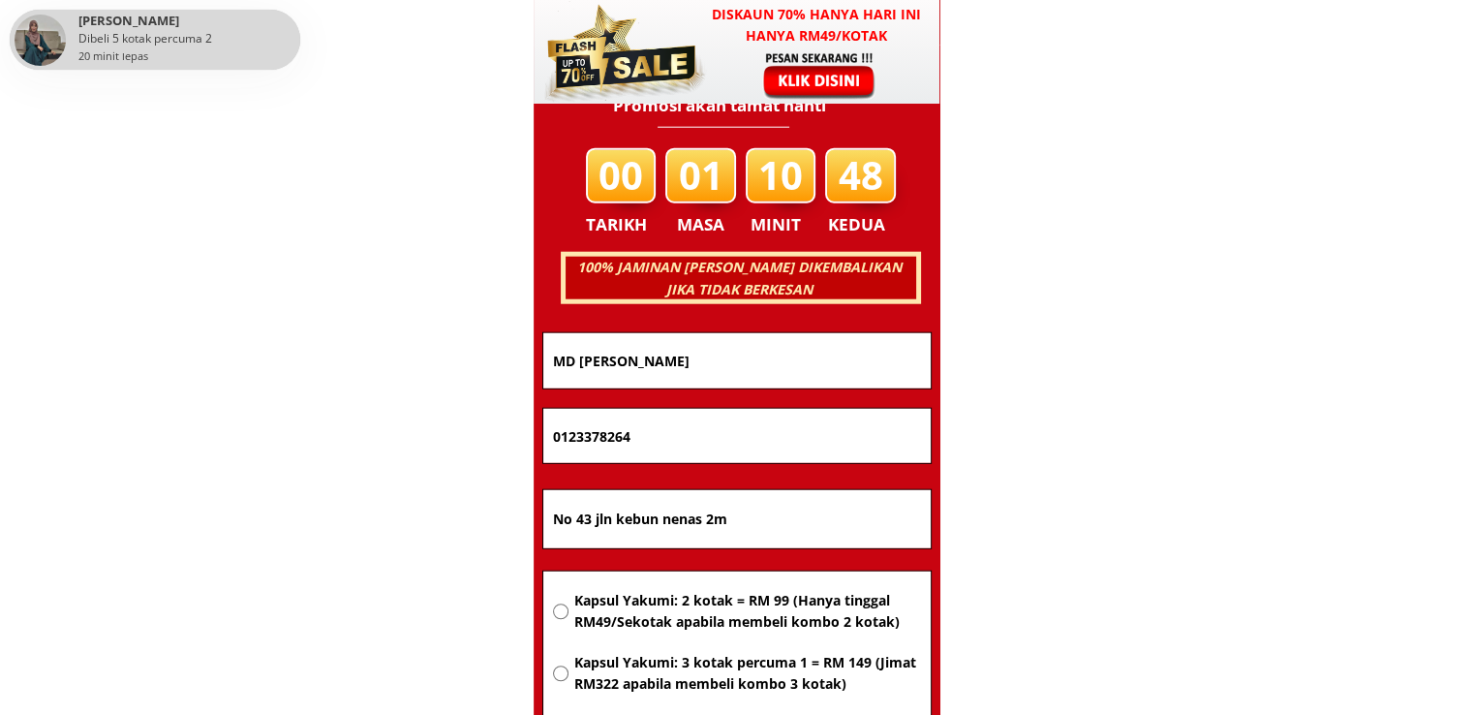
scroll to position [12411, 0]
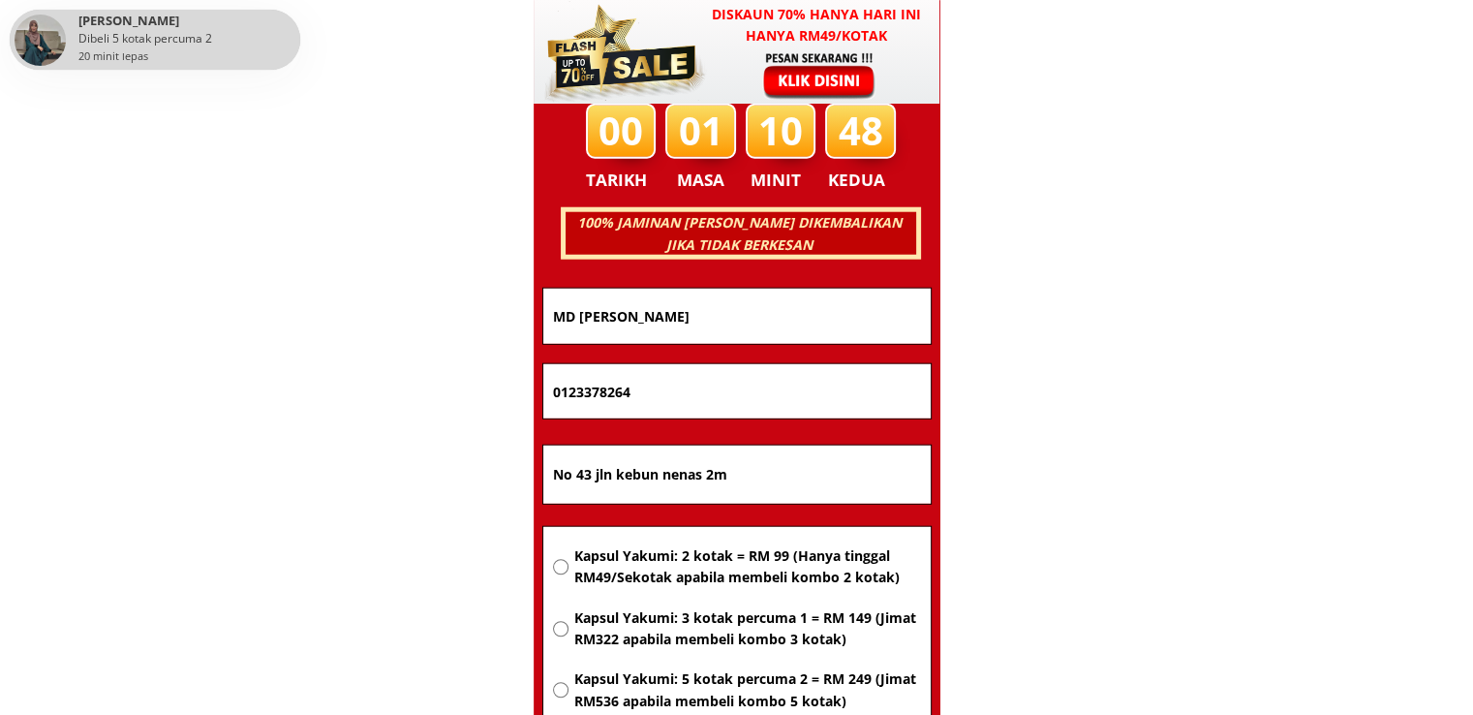
drag, startPoint x: 804, startPoint y: 470, endPoint x: 194, endPoint y: 479, distance: 610.3
paste input "J 7379 Jalan Saga, Taman Maju"
type input "J 7379 Jalan Saga, Taman Maju"
click at [727, 562] on span "Kapsul Yakumi: 2 kotak = RM 99 (Hanya tinggal RM49/Sekotak apabila membeli komb…" at bounding box center [746, 567] width 347 height 44
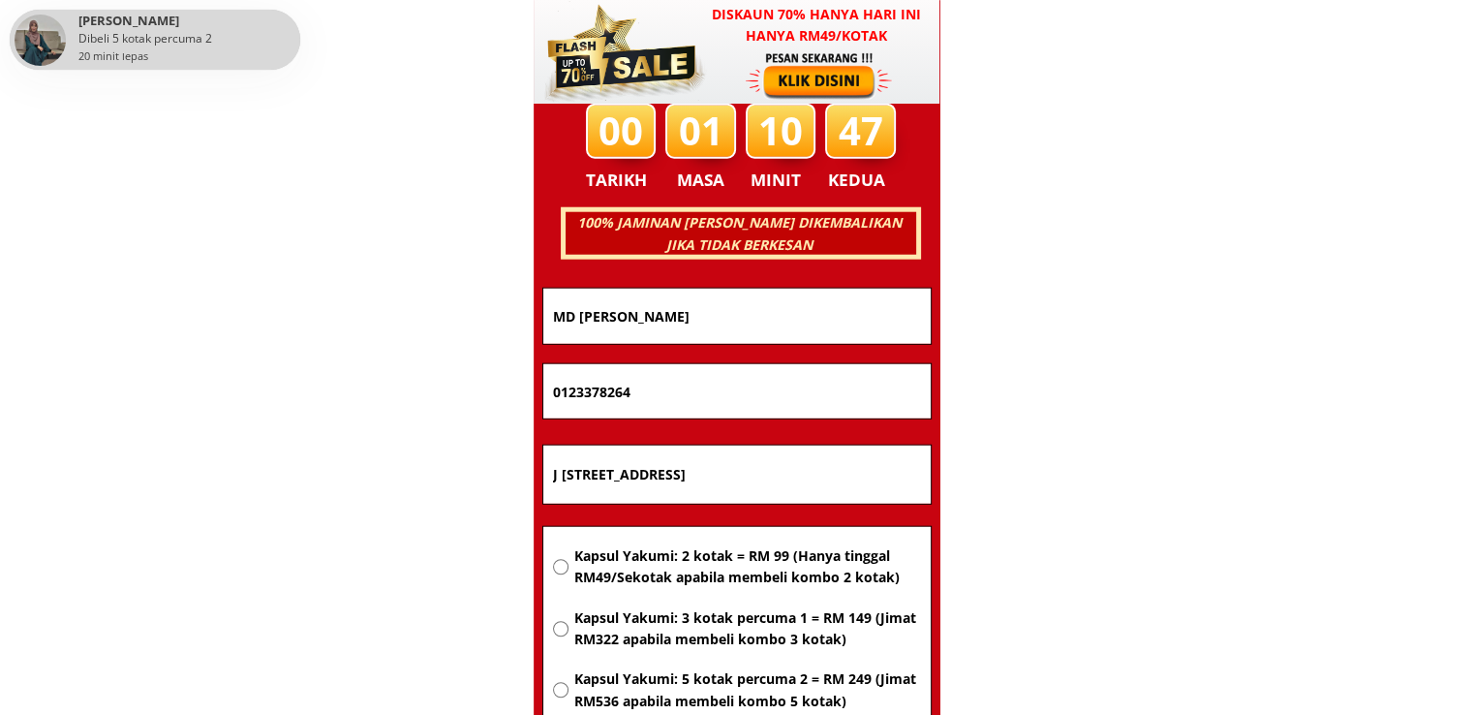
radio input "true"
drag, startPoint x: 699, startPoint y: 374, endPoint x: 344, endPoint y: 386, distance: 355.7
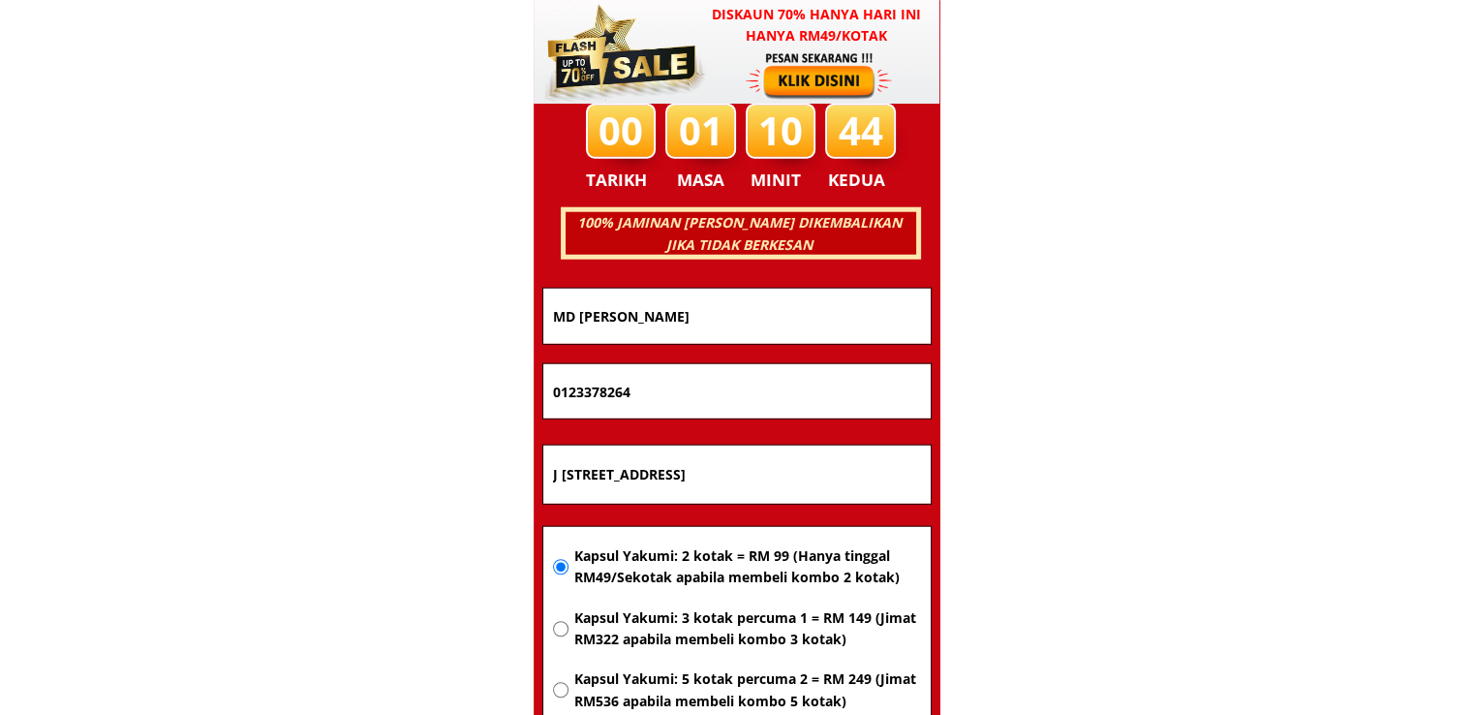
paste input "43194120"
type input "0143194120"
drag, startPoint x: 754, startPoint y: 327, endPoint x: 213, endPoint y: 319, distance: 540.6
paste input "Rasip bin Haron bin haron"
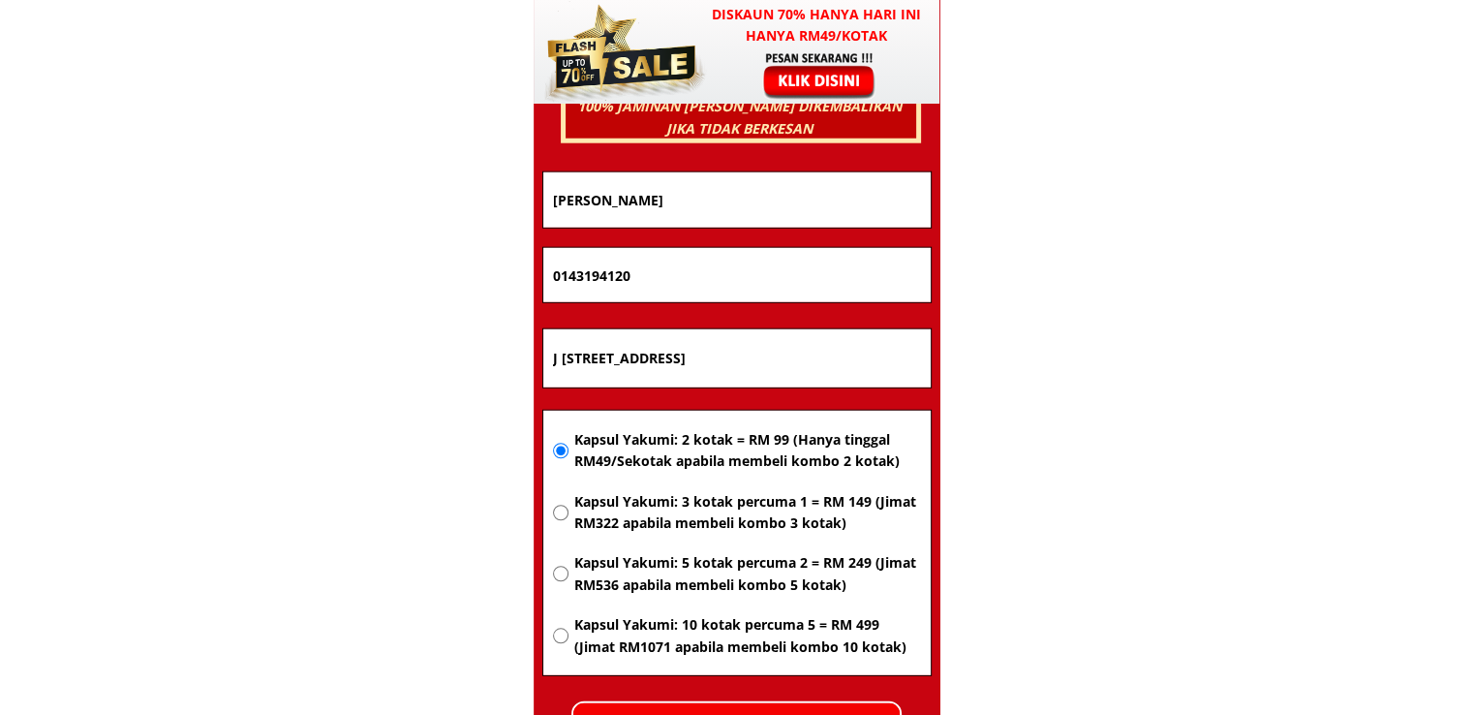
scroll to position [12702, 0]
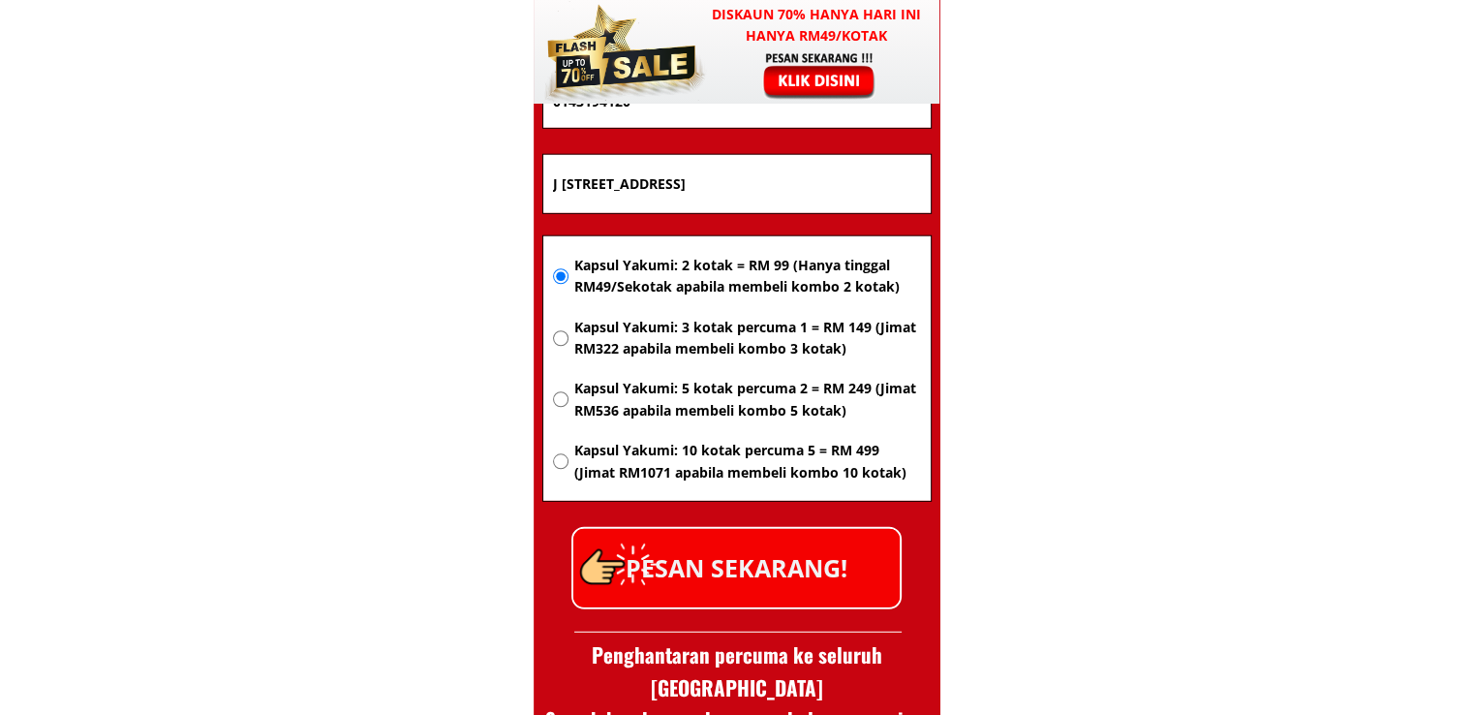
type input "Rasip bin Haron bin haron"
click at [818, 582] on p "PESAN SEKARANG!" at bounding box center [736, 568] width 326 height 78
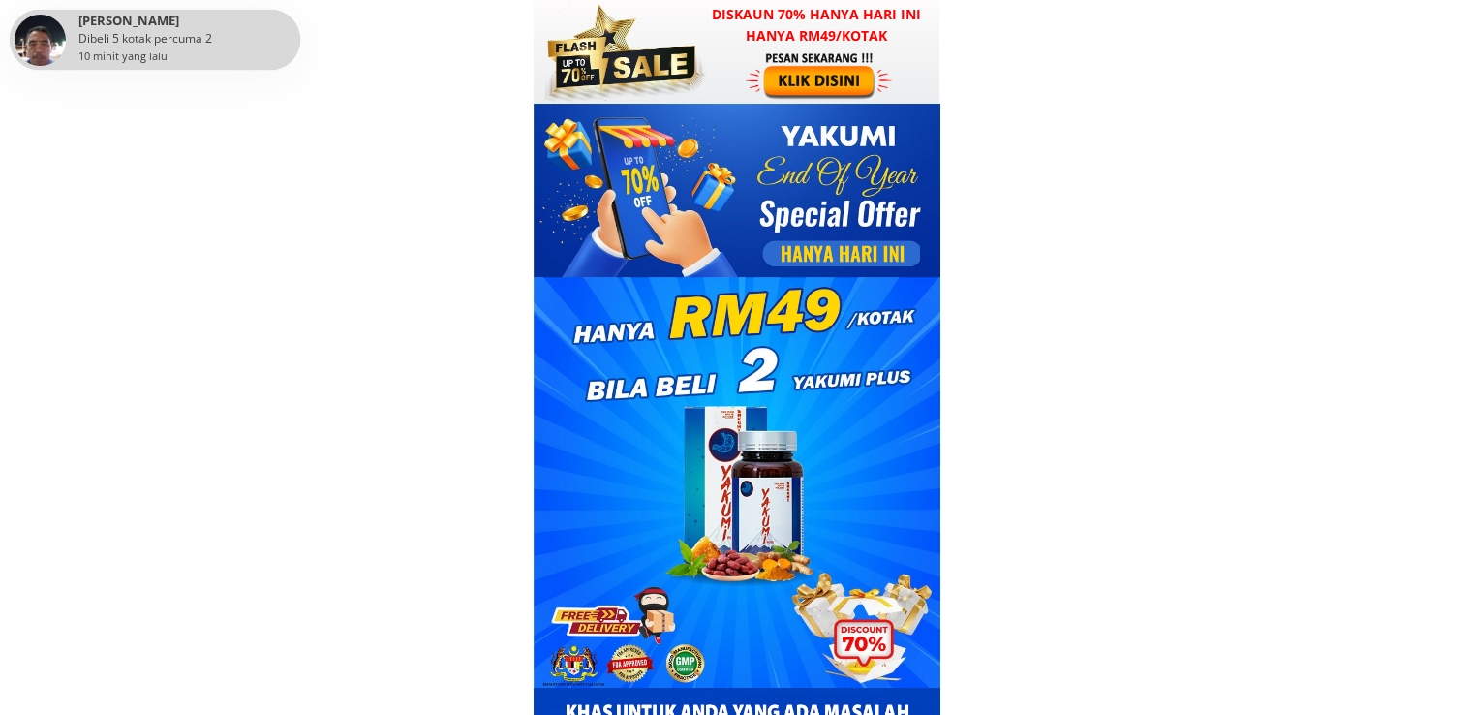
click at [694, 20] on h3 "Diskaun 70% hanya hari ini hanya RM49/kotak" at bounding box center [817, 26] width 247 height 44
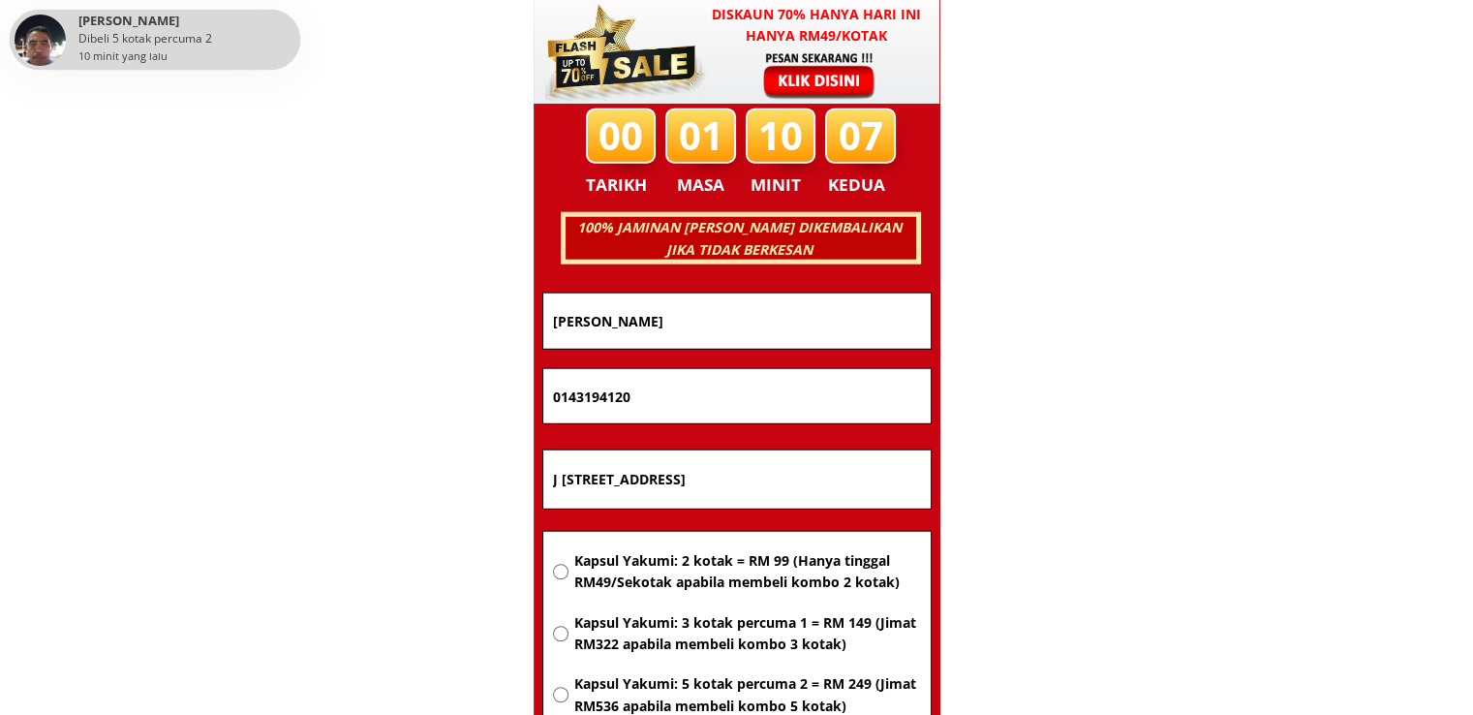
scroll to position [12411, 0]
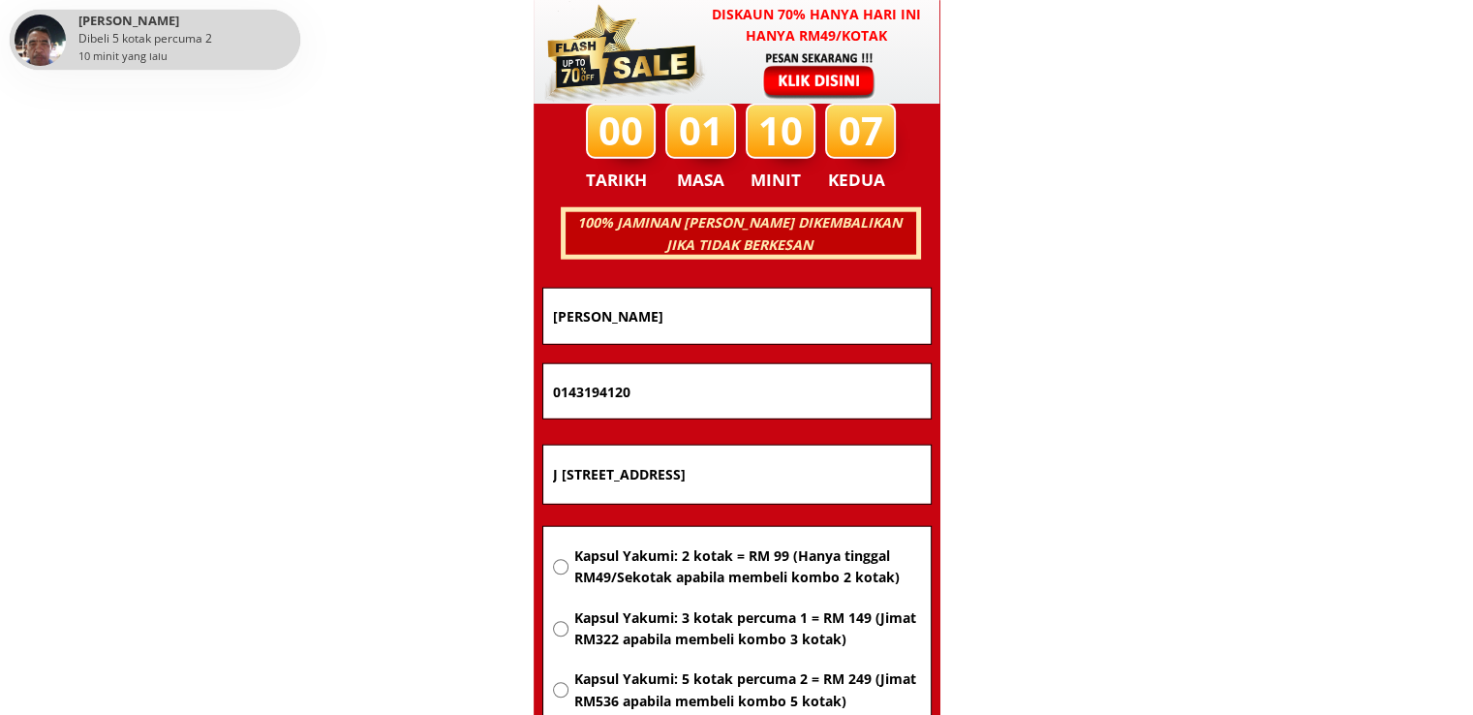
drag, startPoint x: 806, startPoint y: 478, endPoint x: 341, endPoint y: 480, distance: 464.9
paste input "no 13 tingkat 1 blok 36"
type input "no 13 tingkat 1 blok 36"
click at [732, 570] on span "Kapsul Yakumi: 2 kotak = RM 99 (Hanya tinggal RM49/Sekotak apabila membeli komb…" at bounding box center [746, 567] width 347 height 44
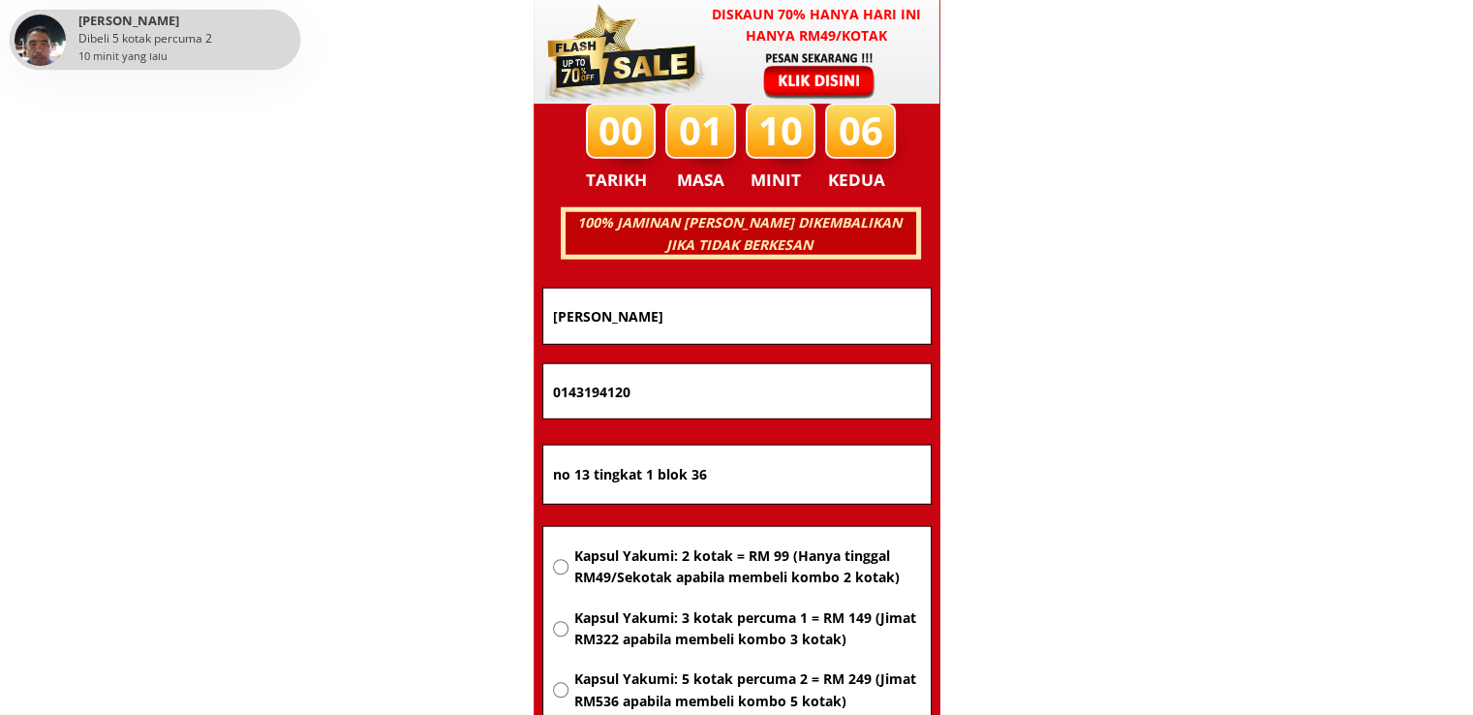
radio input "true"
drag, startPoint x: 676, startPoint y: 403, endPoint x: 380, endPoint y: 414, distance: 296.6
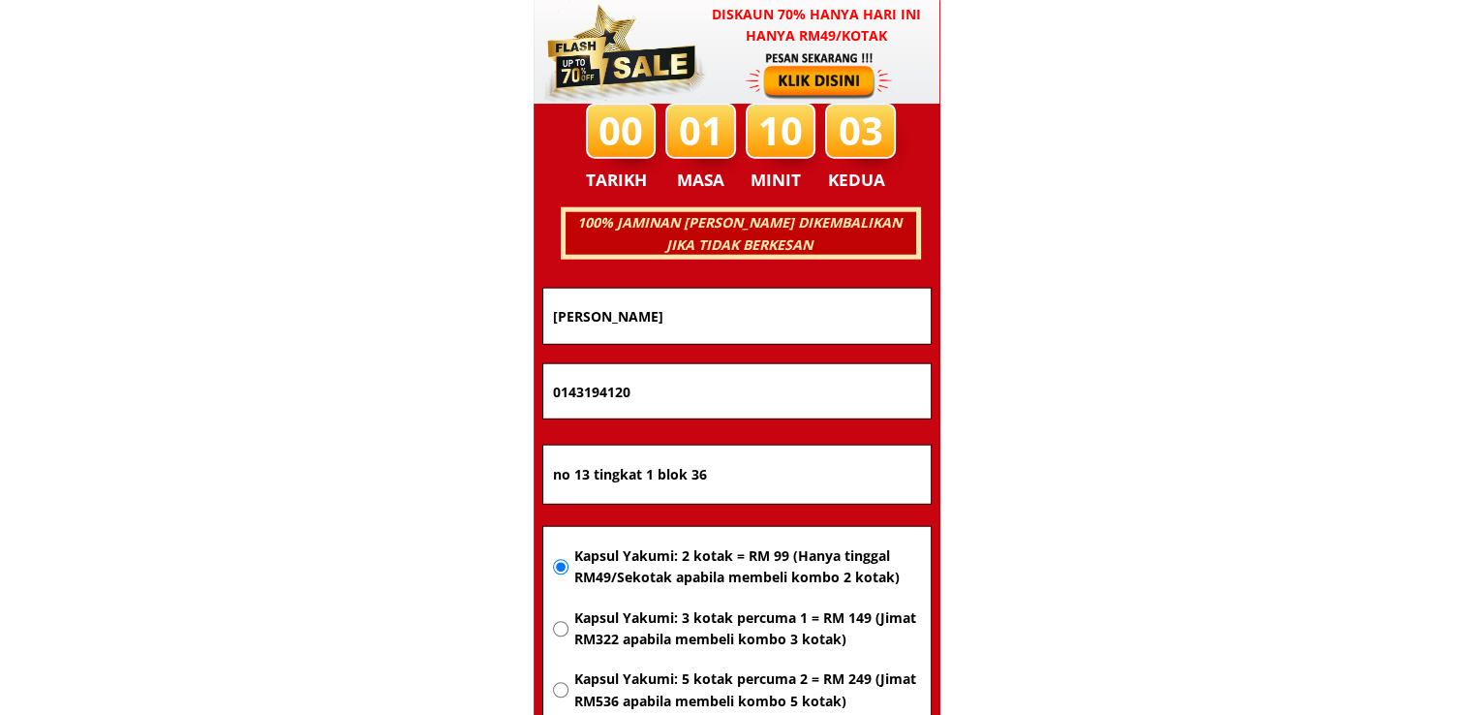
paste input "6-410 6567"
type input "016-410 6567"
drag, startPoint x: 768, startPoint y: 319, endPoint x: 310, endPoint y: 324, distance: 458.2
paste input "[PERSON_NAME]"
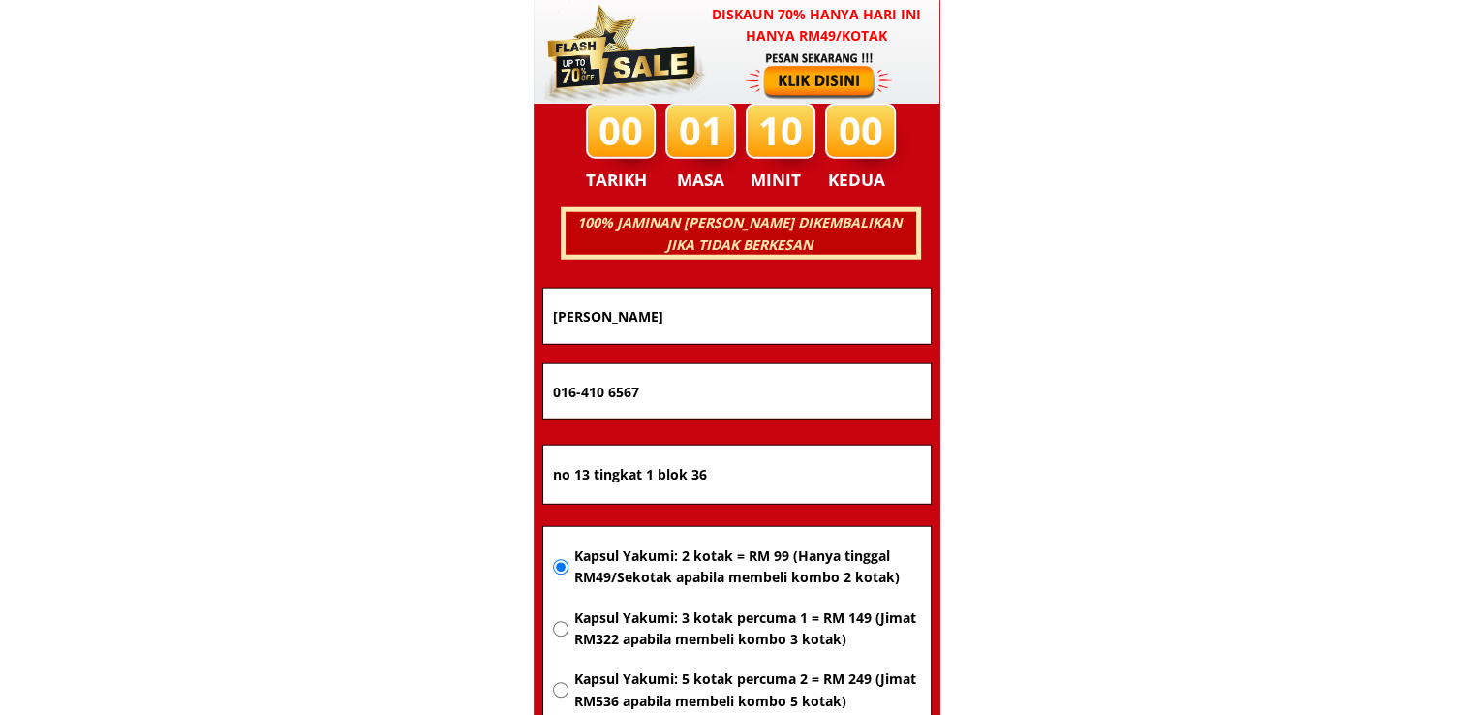
type input "[PERSON_NAME]"
click at [608, 395] on input "016-410 6567" at bounding box center [737, 391] width 378 height 54
click at [581, 396] on input "016-4106567" at bounding box center [737, 391] width 378 height 54
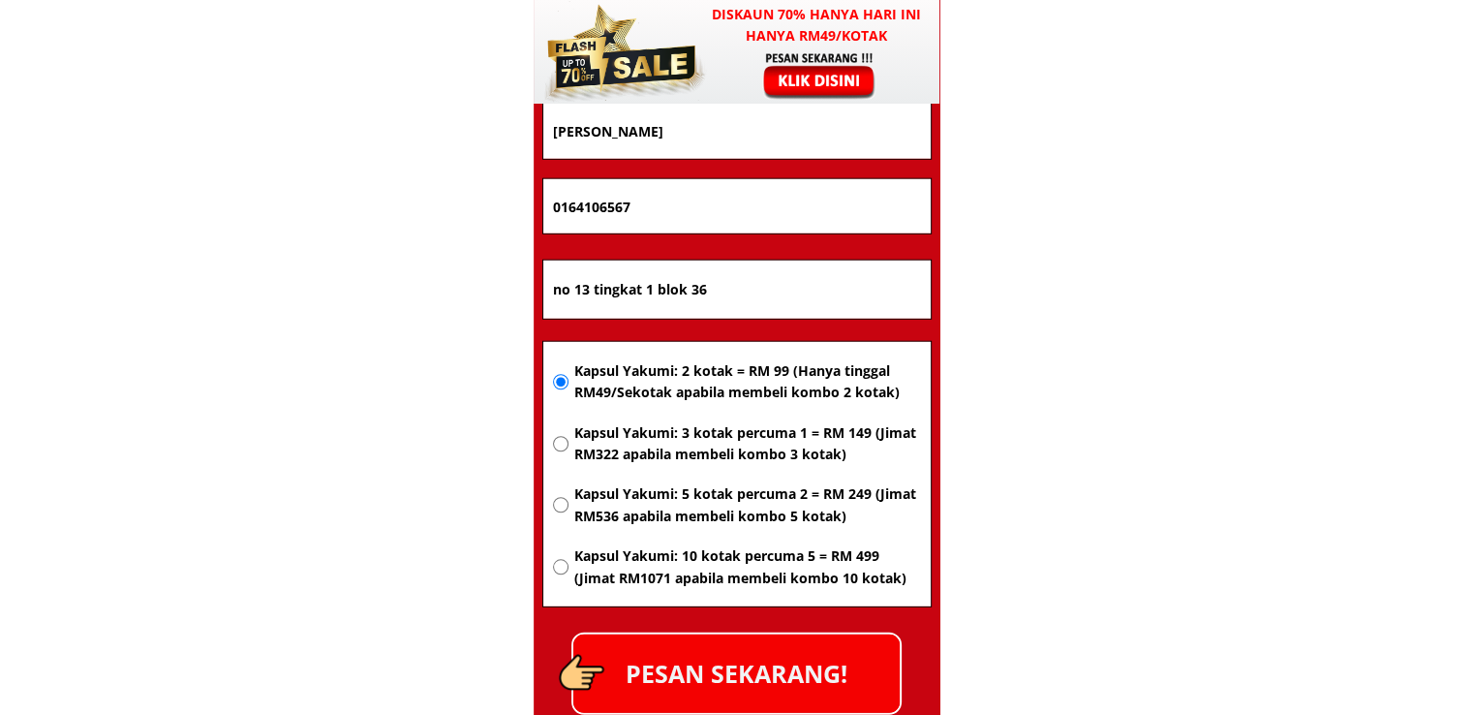
scroll to position [12702, 0]
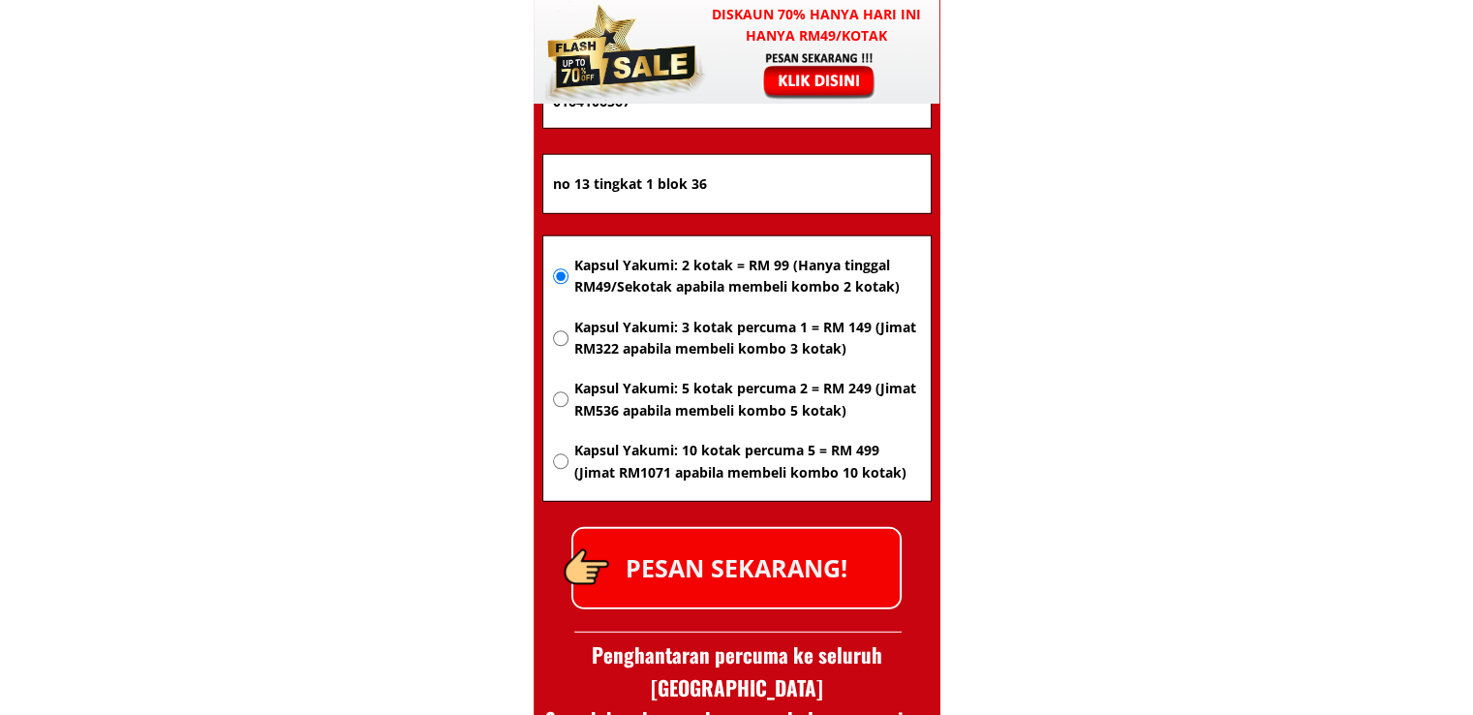
type input "0164106567"
click at [808, 560] on p "PESAN SEKARANG!" at bounding box center [736, 568] width 326 height 78
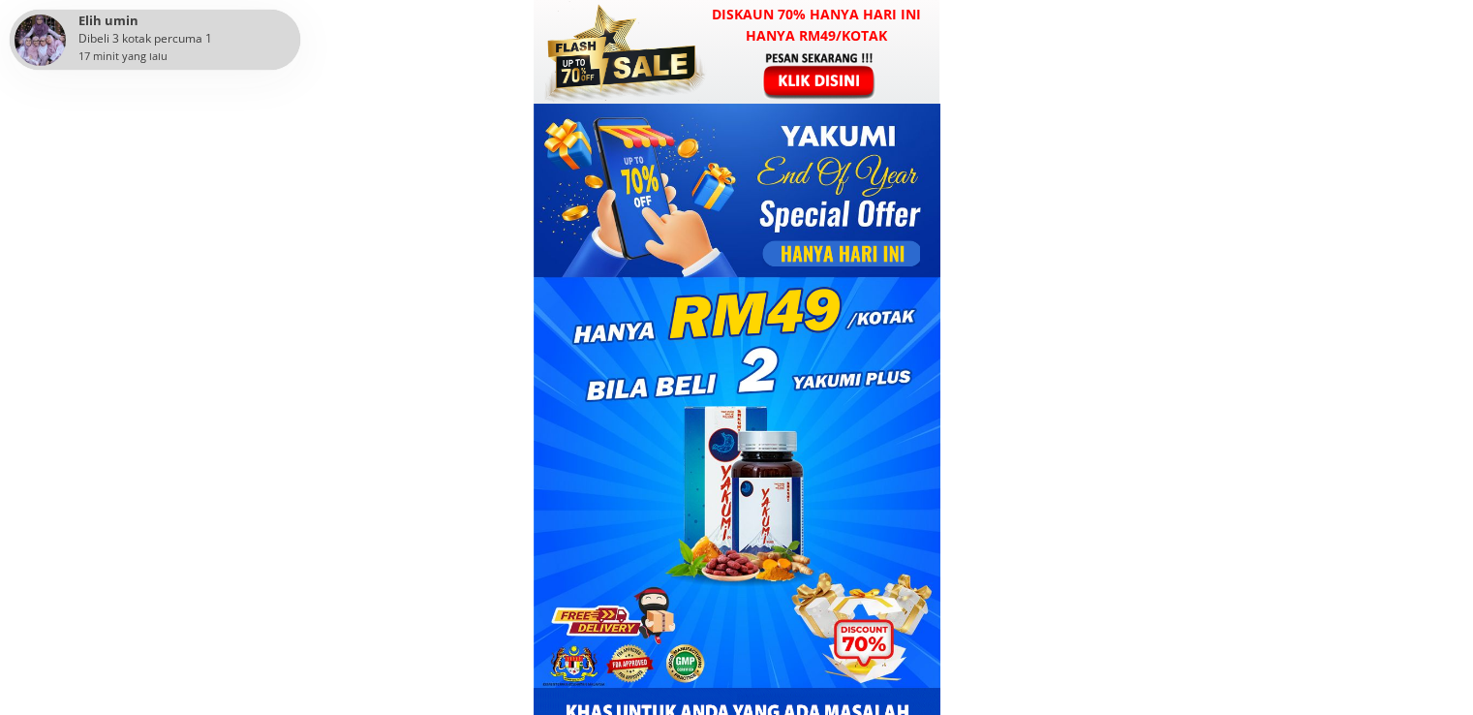
click at [782, 82] on div at bounding box center [821, 74] width 150 height 49
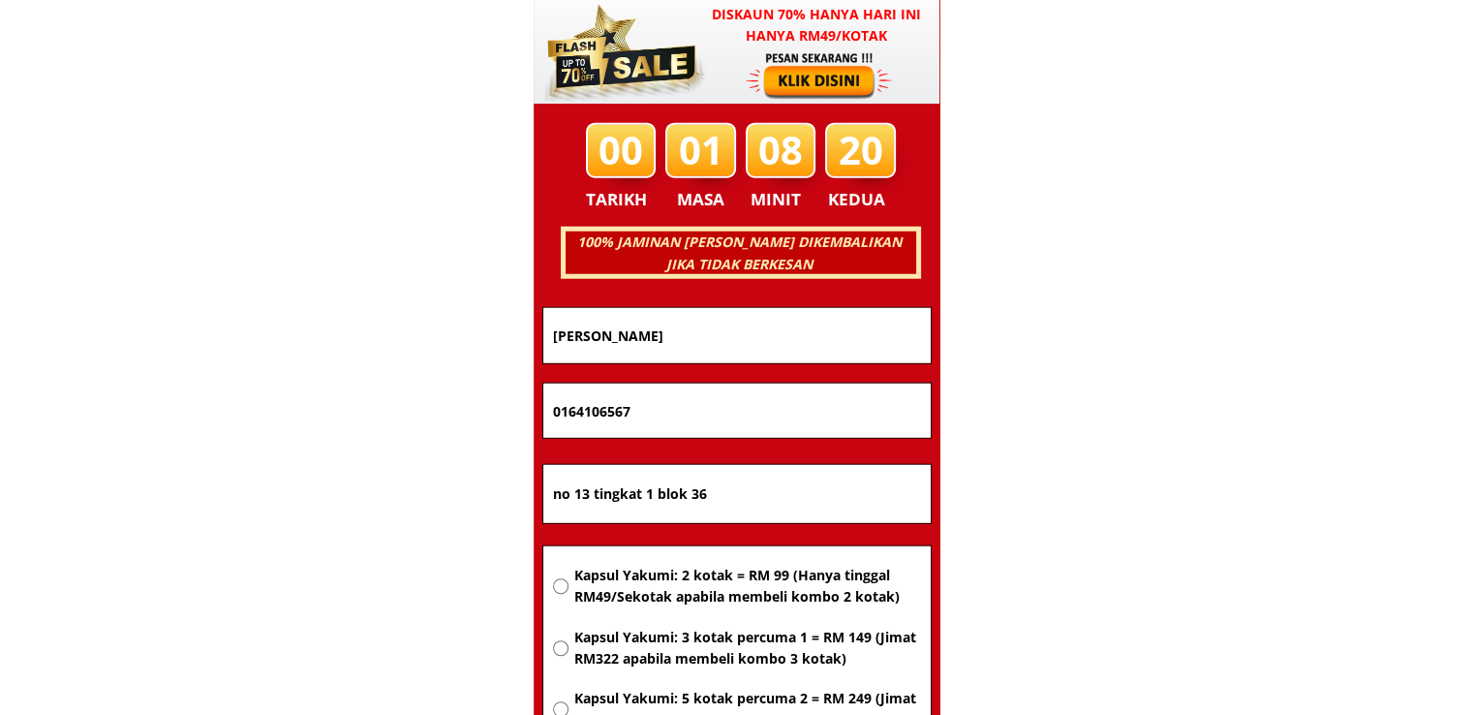
scroll to position [12411, 0]
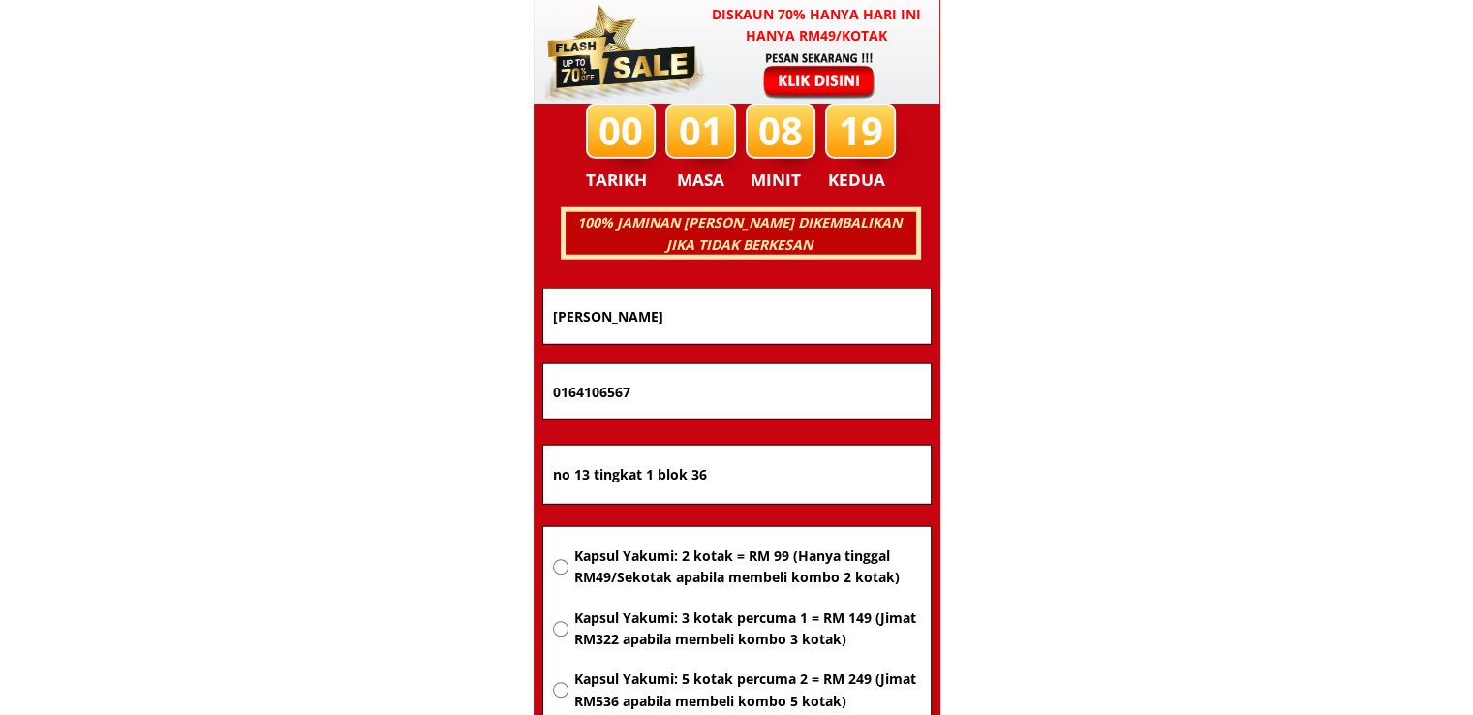
drag, startPoint x: 506, startPoint y: 474, endPoint x: 349, endPoint y: 474, distance: 156.9
paste input "94200,kampung serumah km16 jalan padawan [GEOGRAPHIC_DATA],Siburan"
type input "94200,kampung serumah km16 jalan padawan [GEOGRAPHIC_DATA],Siburan"
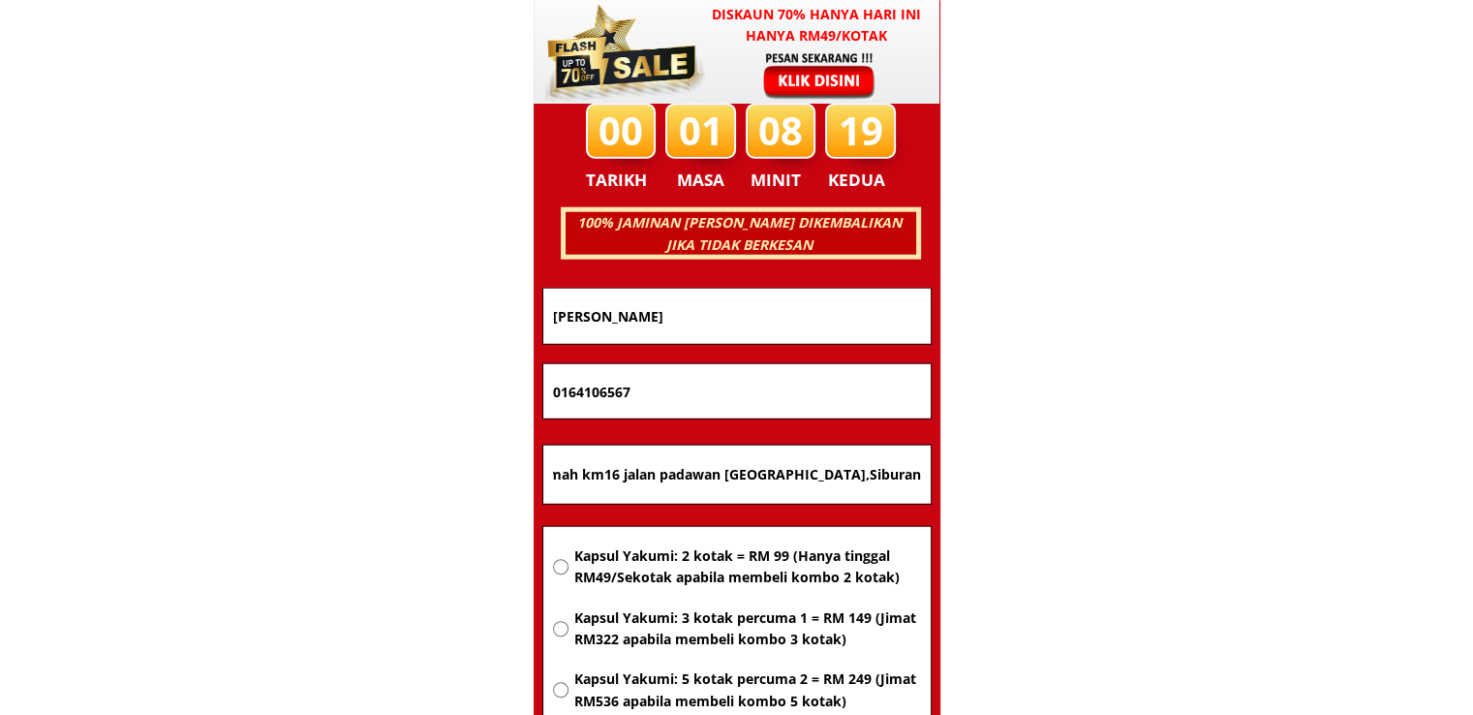
scroll to position [0, 0]
drag, startPoint x: 746, startPoint y: 378, endPoint x: 287, endPoint y: 395, distance: 459.5
paste input "48835699"
type input "0148835699"
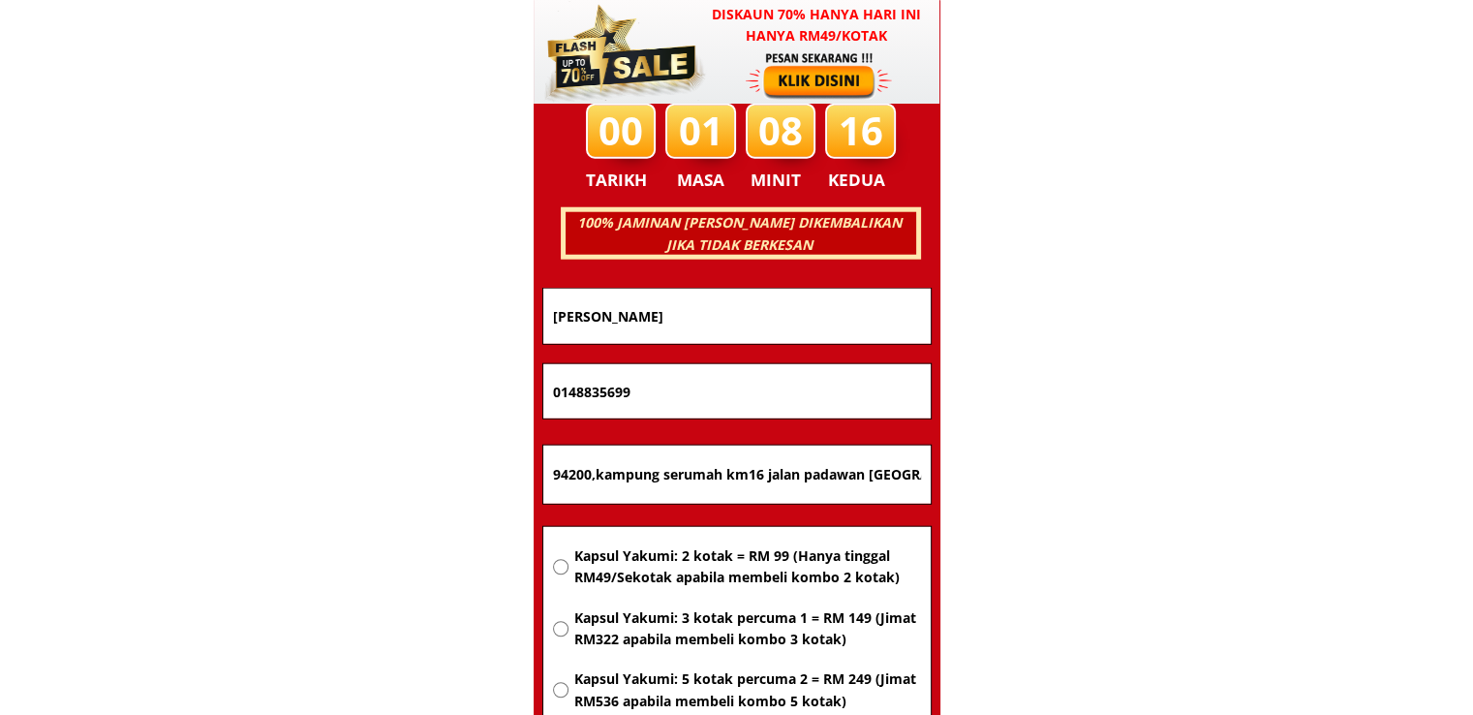
drag, startPoint x: 697, startPoint y: 308, endPoint x: 355, endPoint y: 312, distance: 341.9
paste input "Albertjack anak [PERSON_NAME]"
type input "Albertjack anak [PERSON_NAME]"
click at [679, 563] on span "Kapsul Yakumi: 2 kotak = RM 99 (Hanya tinggal RM49/Sekotak apabila membeli komb…" at bounding box center [746, 567] width 347 height 44
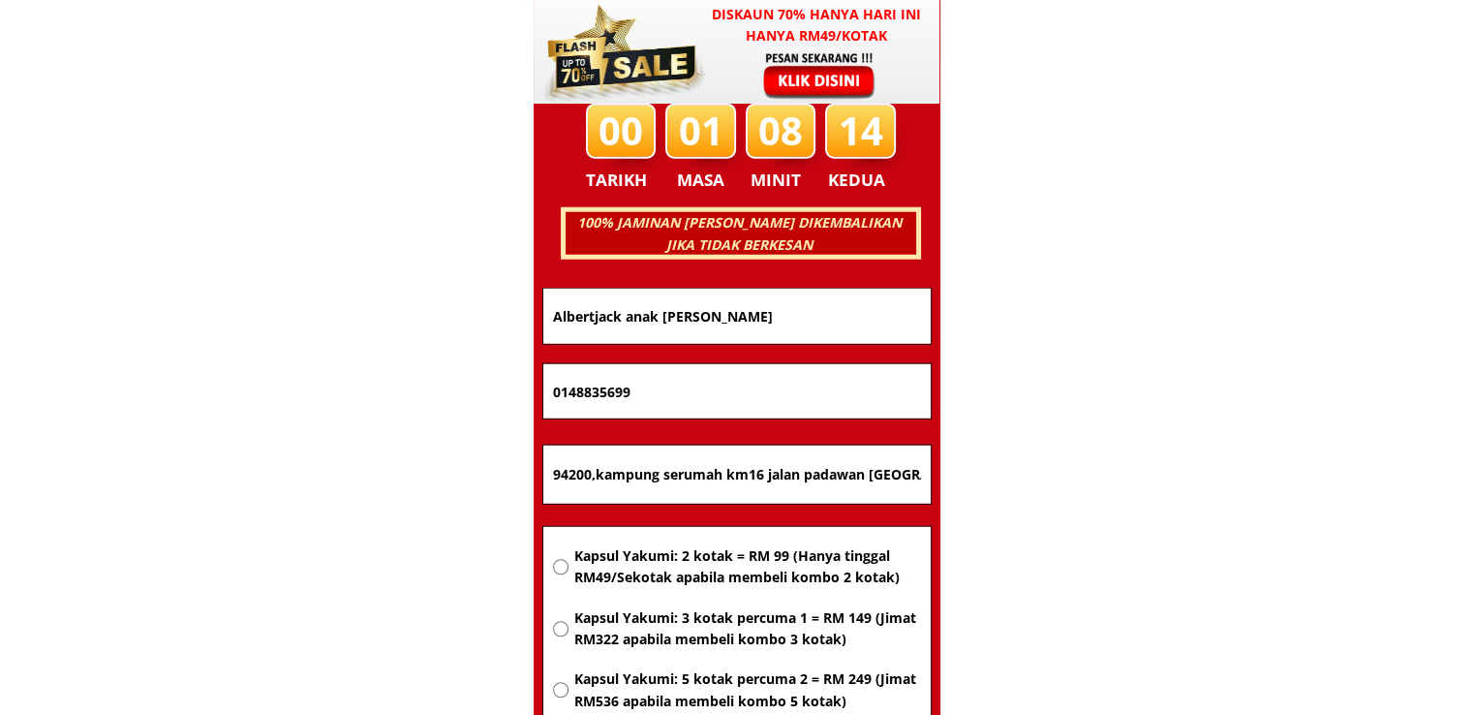
radio input "true"
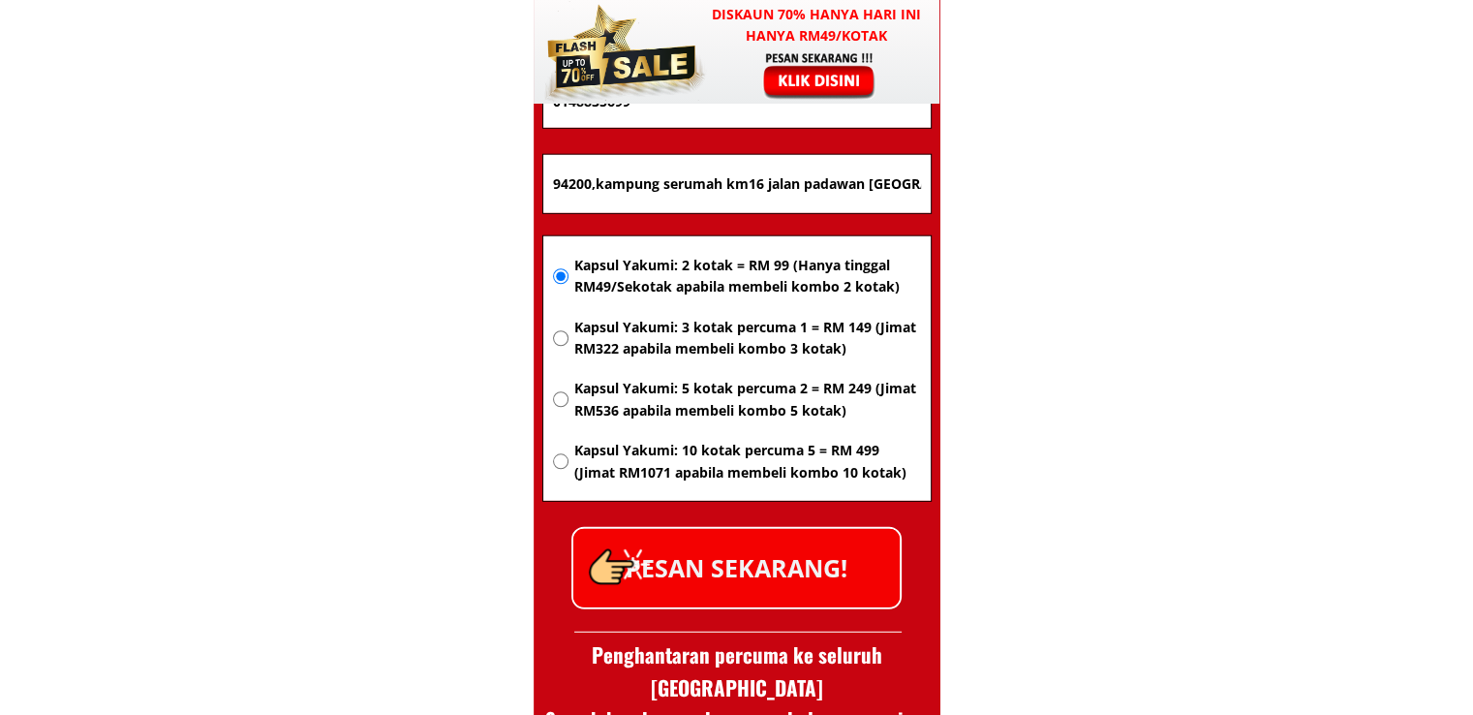
click at [797, 578] on p "PESAN SEKARANG!" at bounding box center [736, 568] width 326 height 78
